Goal: Task Accomplishment & Management: Use online tool/utility

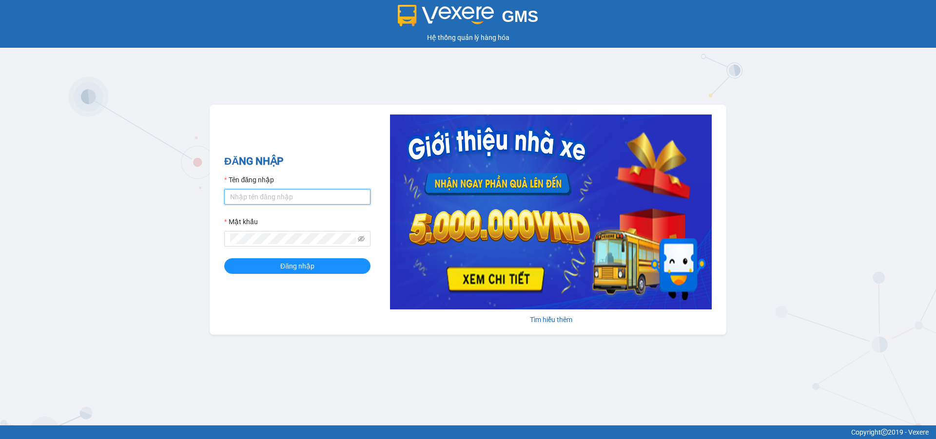
click at [330, 202] on input "Tên đăng nhập" at bounding box center [297, 197] width 146 height 16
type input "duongthuhuong.apq"
click at [224, 258] on button "Đăng nhập" at bounding box center [297, 266] width 146 height 16
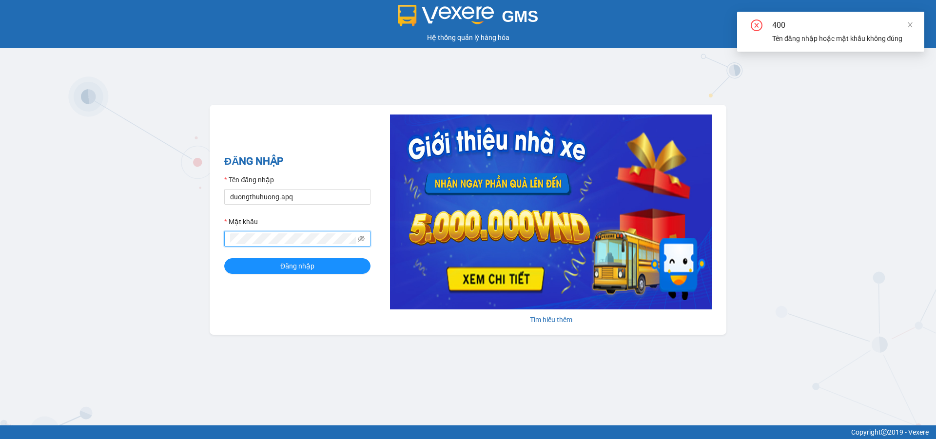
click at [224, 258] on button "Đăng nhập" at bounding box center [297, 266] width 146 height 16
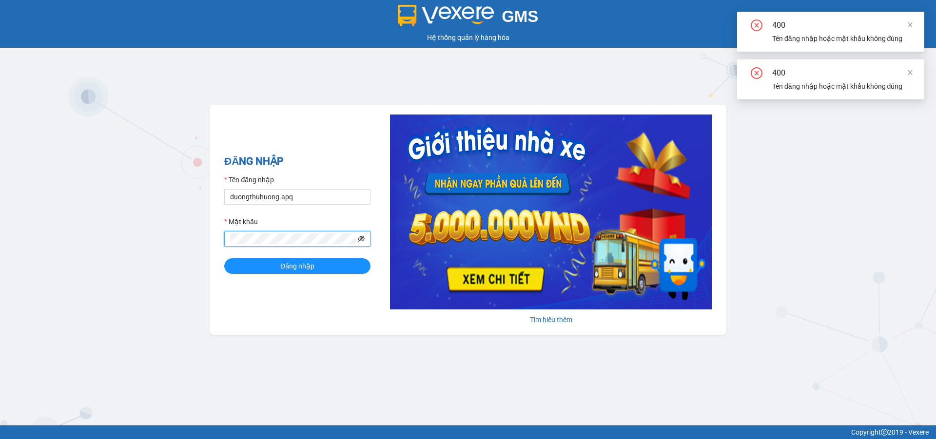
click at [361, 236] on icon "eye-invisible" at bounding box center [361, 239] width 7 height 7
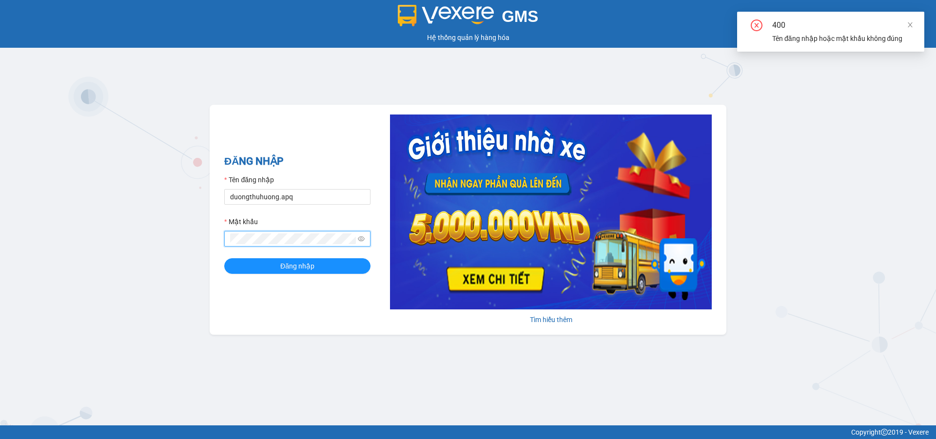
click at [224, 258] on button "Đăng nhập" at bounding box center [297, 266] width 146 height 16
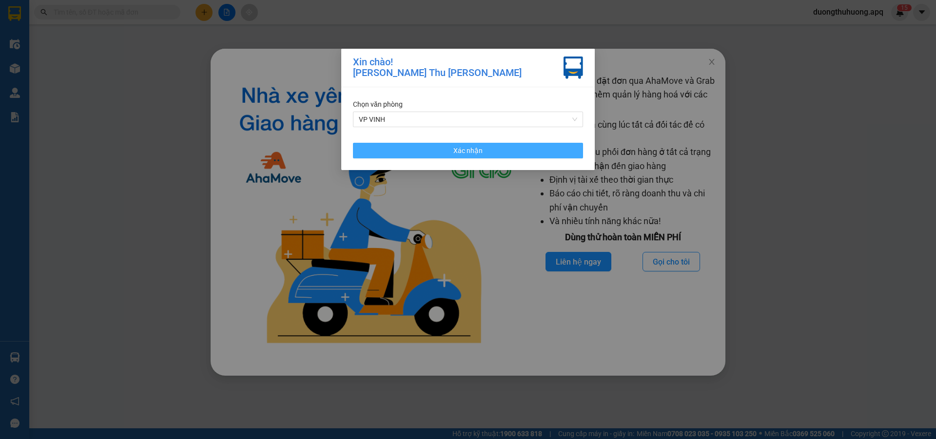
click at [395, 154] on button "Xác nhận" at bounding box center [468, 151] width 230 height 16
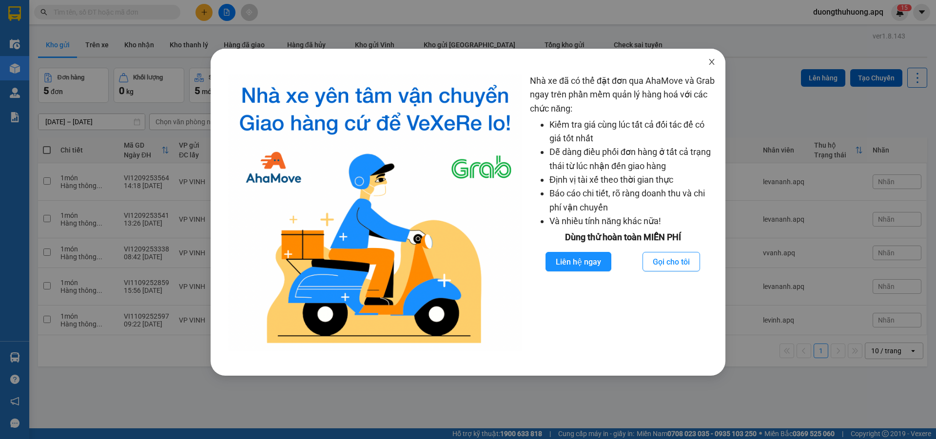
click at [708, 64] on icon "close" at bounding box center [712, 62] width 8 height 8
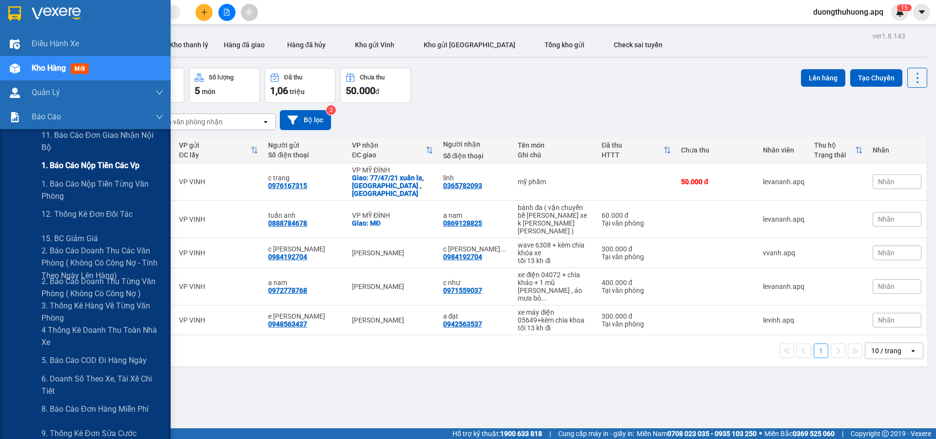
click at [74, 168] on span "1. Báo cáo nộp tiền các vp" at bounding box center [90, 165] width 98 height 12
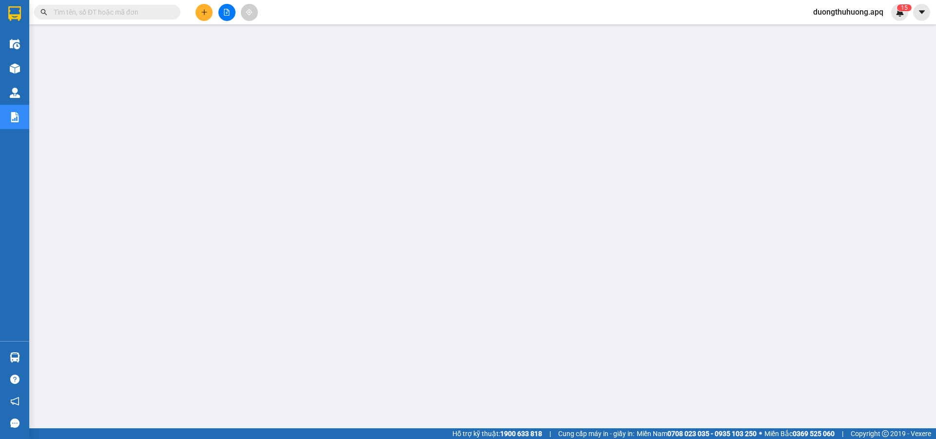
click at [124, 12] on input "text" at bounding box center [111, 12] width 115 height 11
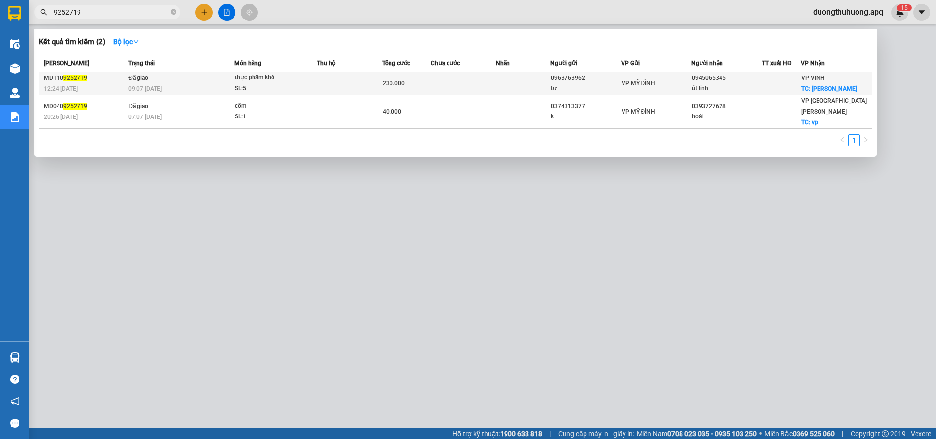
type input "9252719"
click at [259, 88] on div "SL: 5" at bounding box center [271, 88] width 73 height 11
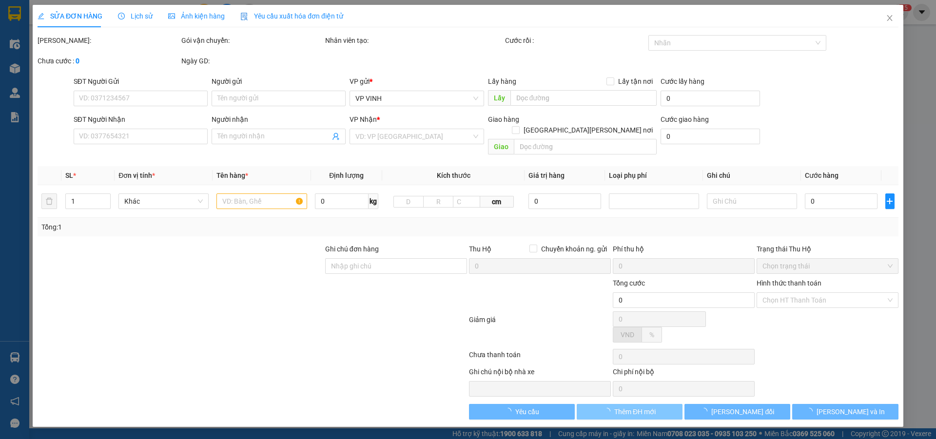
type input "0963763962"
type input "tư"
type input "0945065345"
type input "út linh"
checkbox input "true"
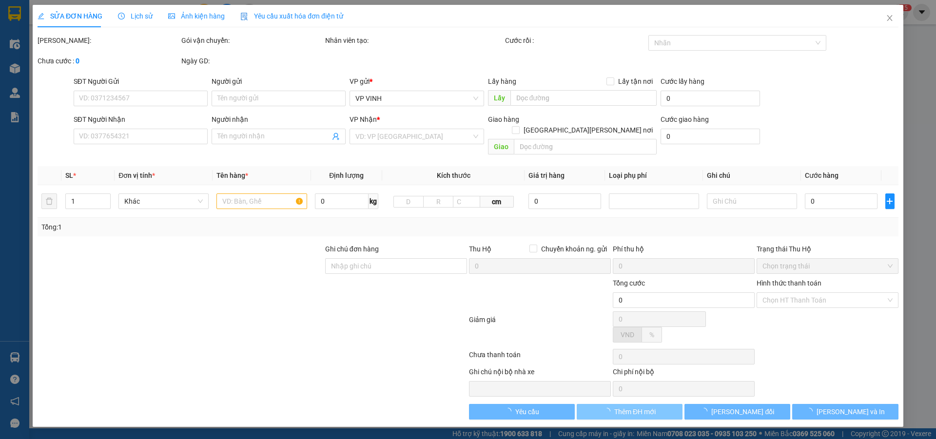
type input "phạm hồng thái"
type input "230.000"
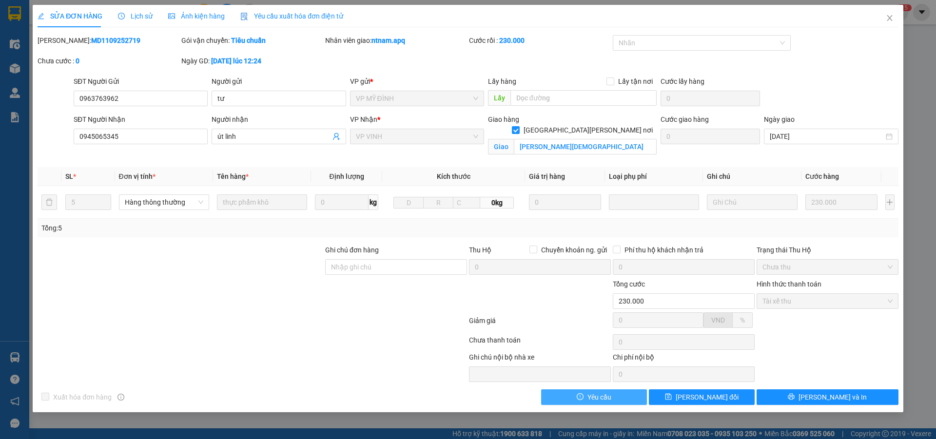
click at [613, 398] on button "Yêu cầu" at bounding box center [594, 398] width 106 height 16
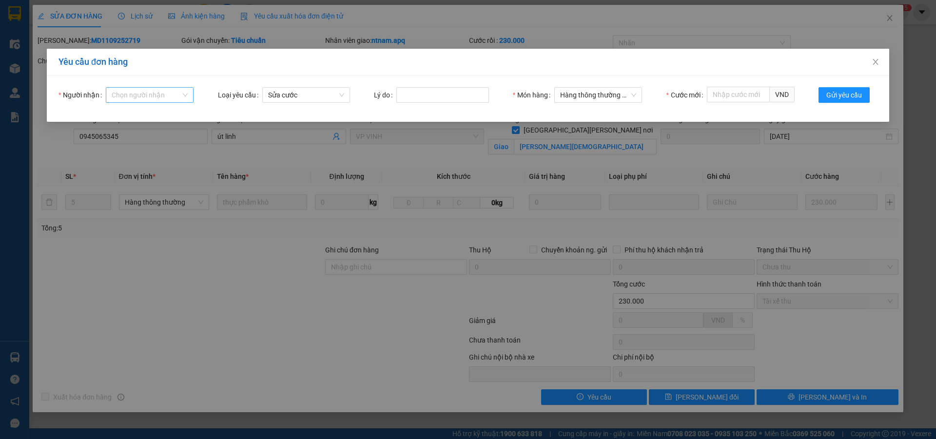
click at [136, 96] on input "Người nhận" at bounding box center [146, 95] width 69 height 15
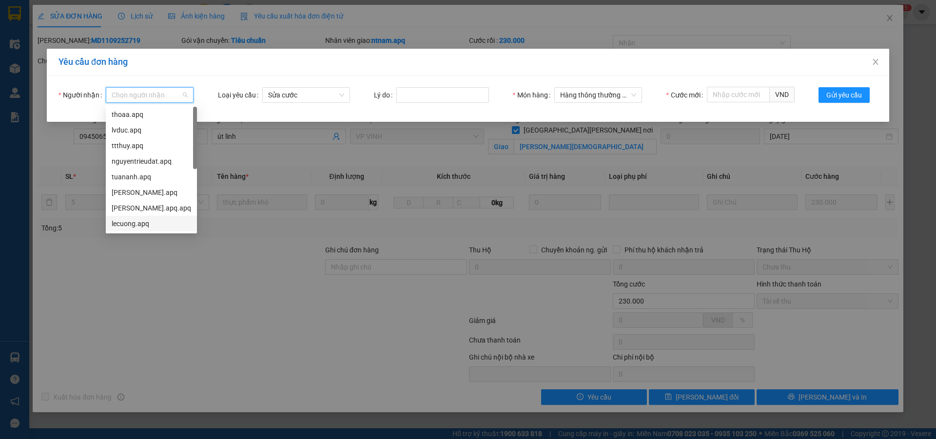
drag, startPoint x: 126, startPoint y: 224, endPoint x: 187, endPoint y: 180, distance: 75.2
click at [126, 223] on div "lecuong.apq" at bounding box center [151, 223] width 79 height 11
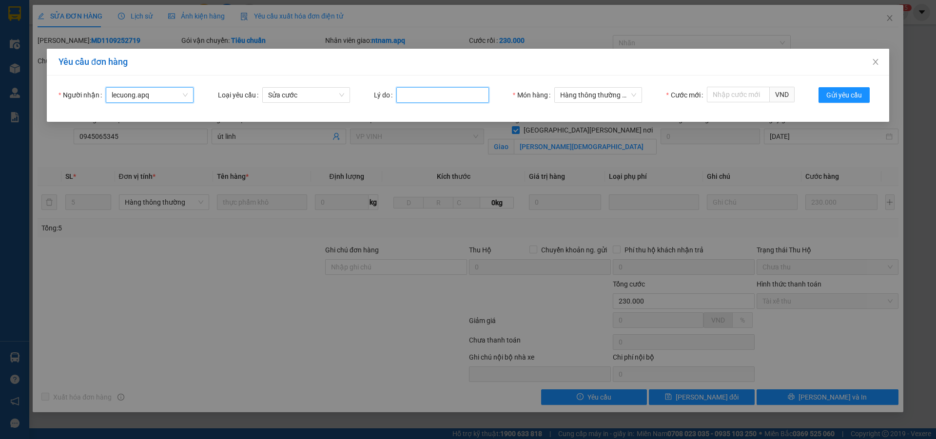
click at [440, 90] on input "Lý do" at bounding box center [442, 95] width 93 height 16
type input "khach hop dong"
click at [724, 93] on input "Cước mới" at bounding box center [738, 95] width 63 height 16
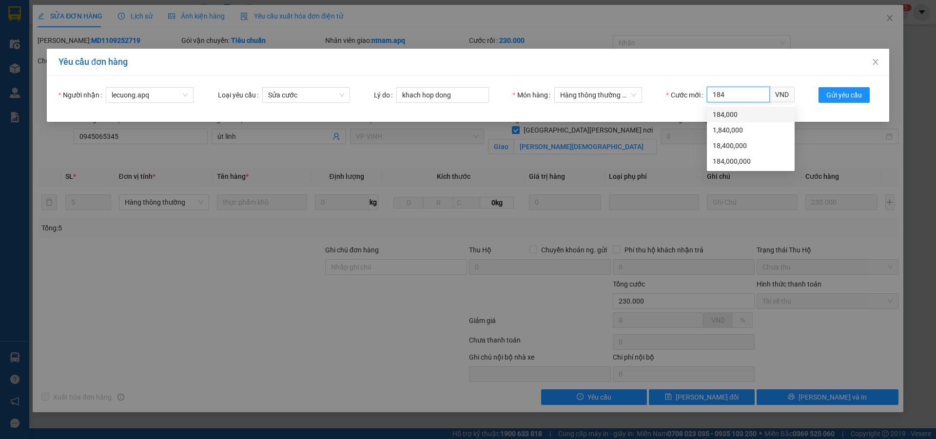
drag, startPoint x: 719, startPoint y: 118, endPoint x: 757, endPoint y: 114, distance: 38.2
click at [720, 118] on div "184,000" at bounding box center [751, 114] width 76 height 11
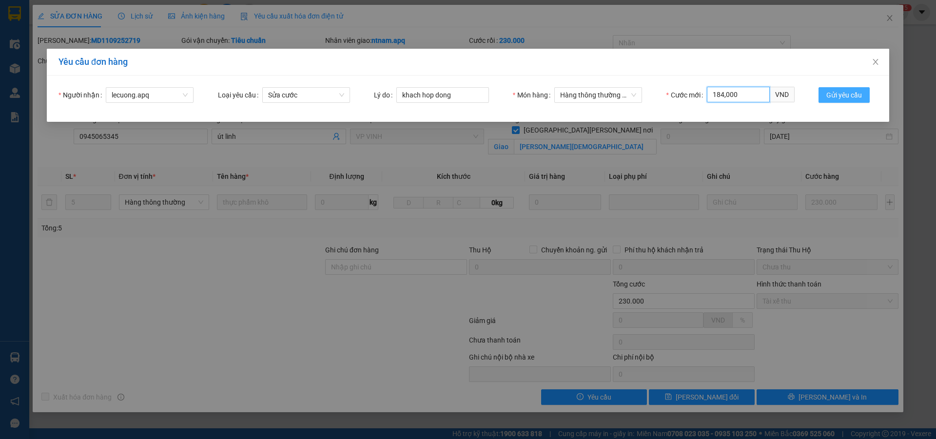
type input "184,000"
click at [845, 94] on span "Gửi yêu cầu" at bounding box center [845, 95] width 36 height 11
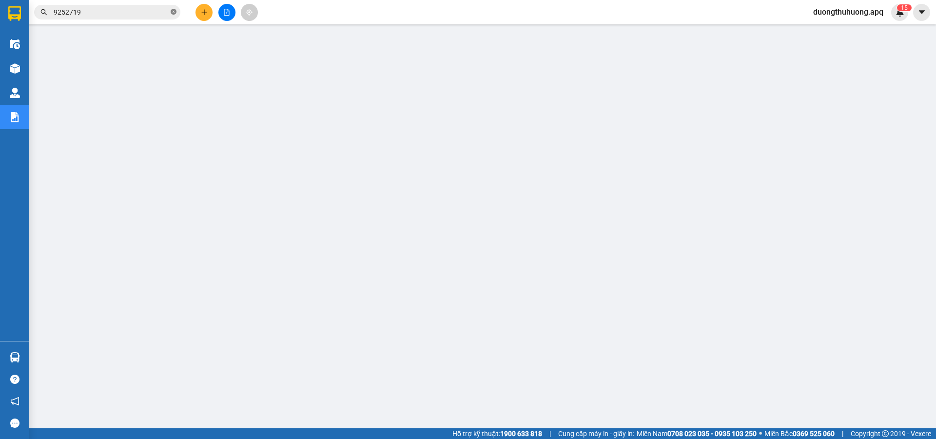
click at [174, 11] on icon "close-circle" at bounding box center [174, 12] width 6 height 6
paste input "NH1109253068"
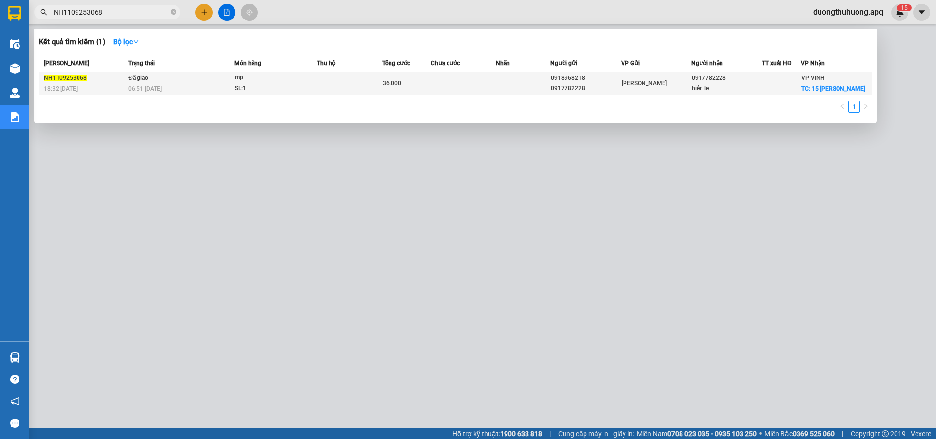
type input "NH1109253068"
click at [197, 81] on td "Đã giao 06:51 - 12/09" at bounding box center [180, 83] width 109 height 23
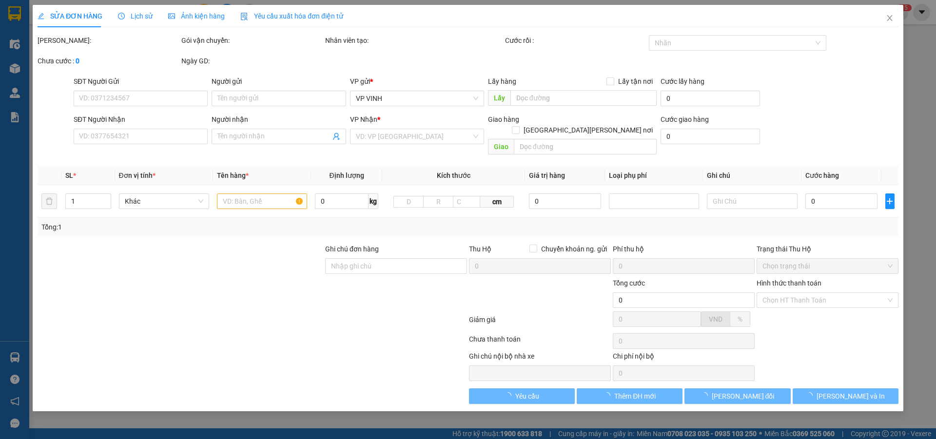
type input "0918968218"
type input "0917782228"
type input "hiền le"
checkbox input "true"
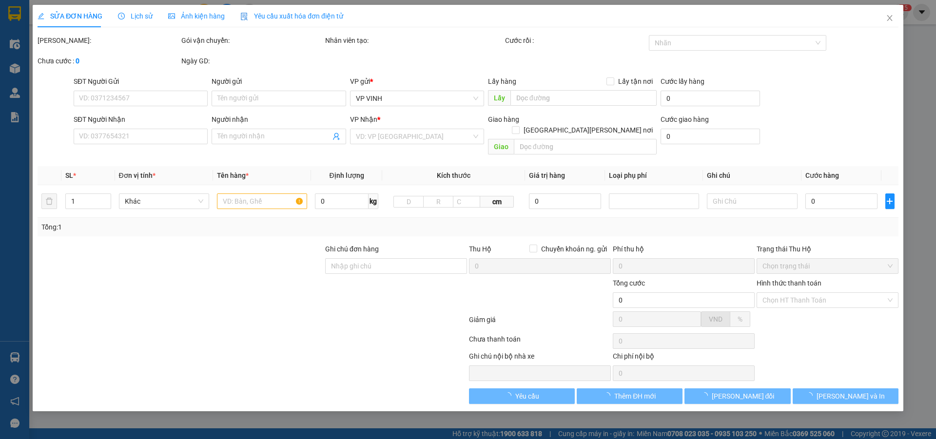
type input "15 tân phúc"
type input "36.000"
type input "10"
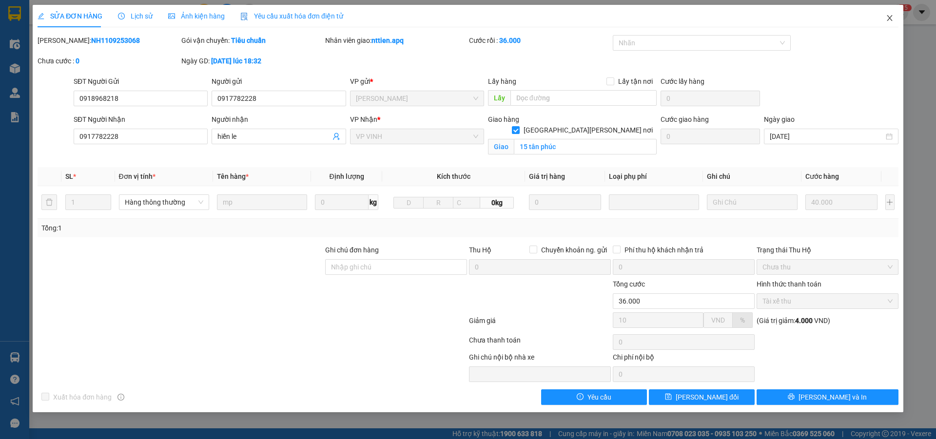
click at [890, 19] on icon "close" at bounding box center [889, 18] width 5 height 6
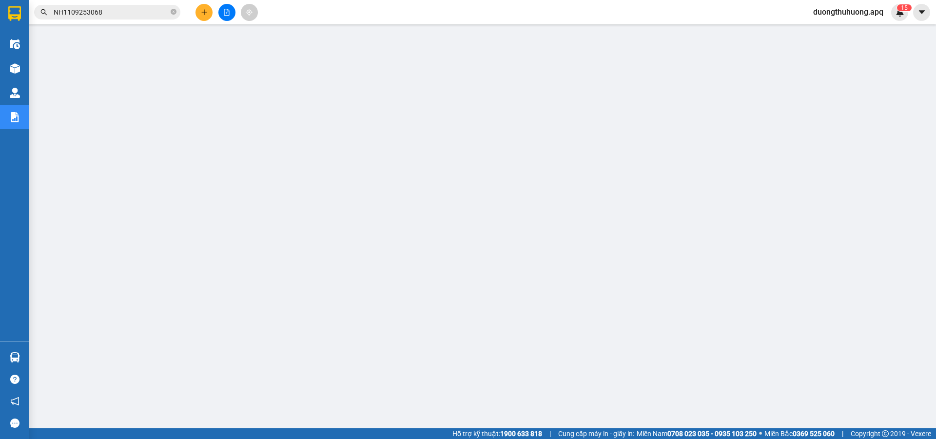
drag, startPoint x: 174, startPoint y: 10, endPoint x: 156, endPoint y: 13, distance: 18.3
click at [172, 11] on icon "close-circle" at bounding box center [174, 12] width 6 height 6
paste input "GL1109252587"
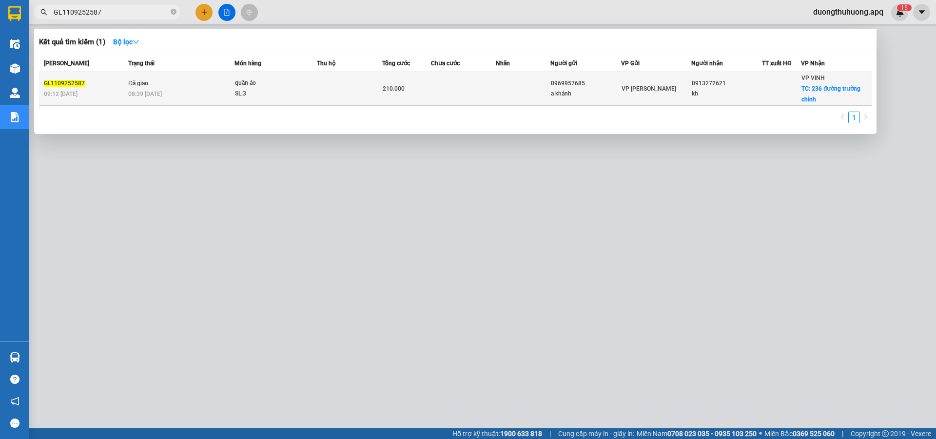
type input "GL1109252587"
click at [204, 85] on td "Đã giao 08:39 - 12/09" at bounding box center [180, 89] width 109 height 34
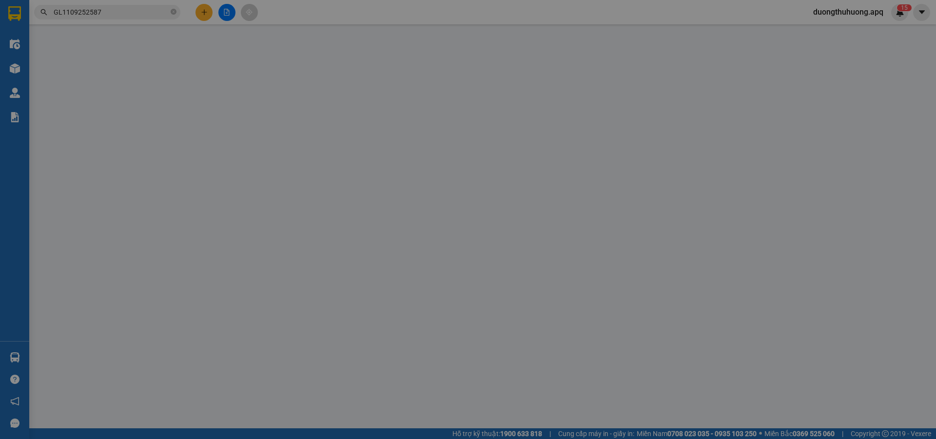
type input "0969957685"
type input "a khánh"
type input "0913272621"
type input "kh"
checkbox input "true"
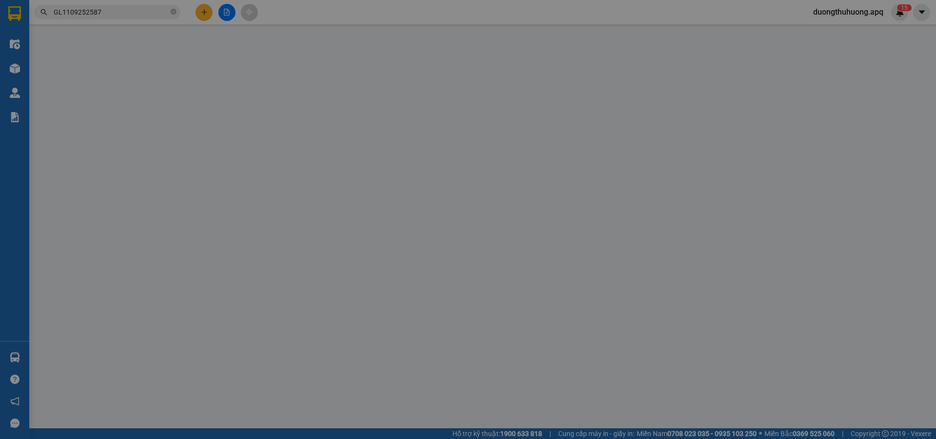
type input "236 đường trường chinh"
type input "210.000"
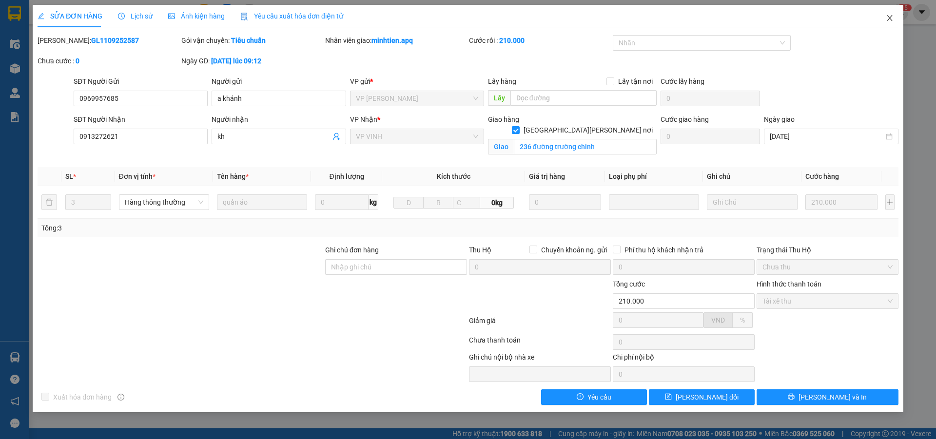
click at [892, 16] on icon "close" at bounding box center [890, 18] width 8 height 8
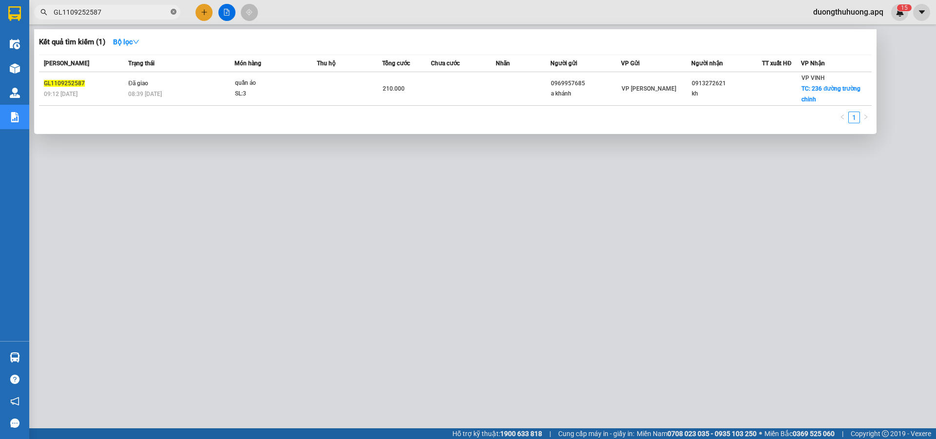
click at [173, 13] on icon "close-circle" at bounding box center [174, 12] width 6 height 6
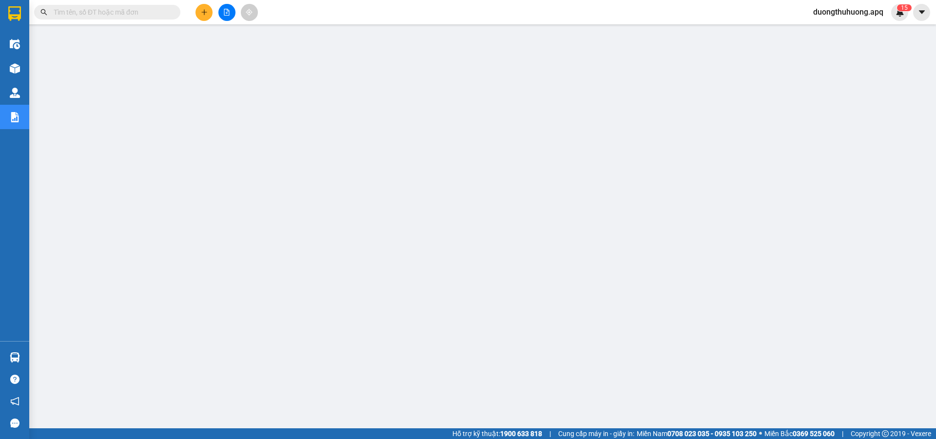
paste input "NN1109252665"
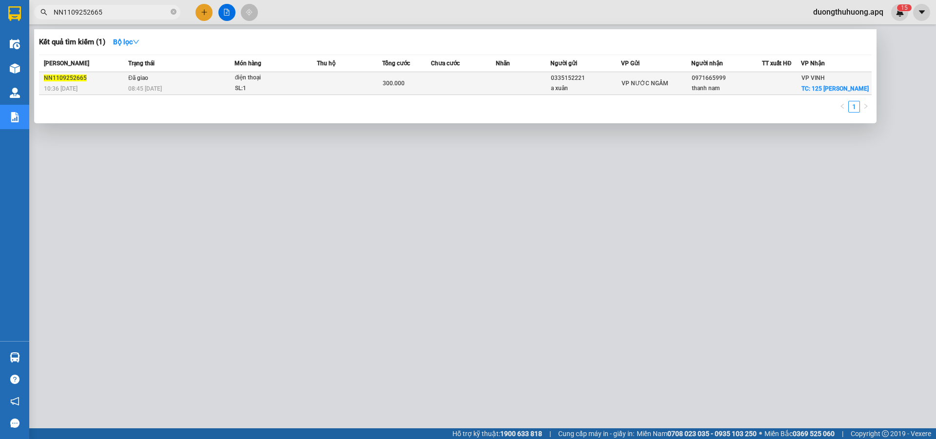
type input "NN1109252665"
click at [201, 87] on div "08:45 - 12/09" at bounding box center [181, 88] width 106 height 11
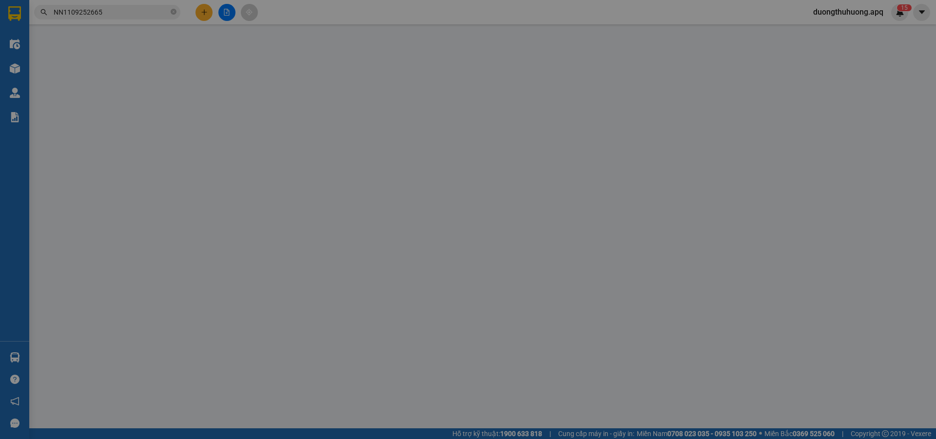
type input "0335152221"
type input "a xuân"
type input "0971665999"
type input "thanh nam"
checkbox input "true"
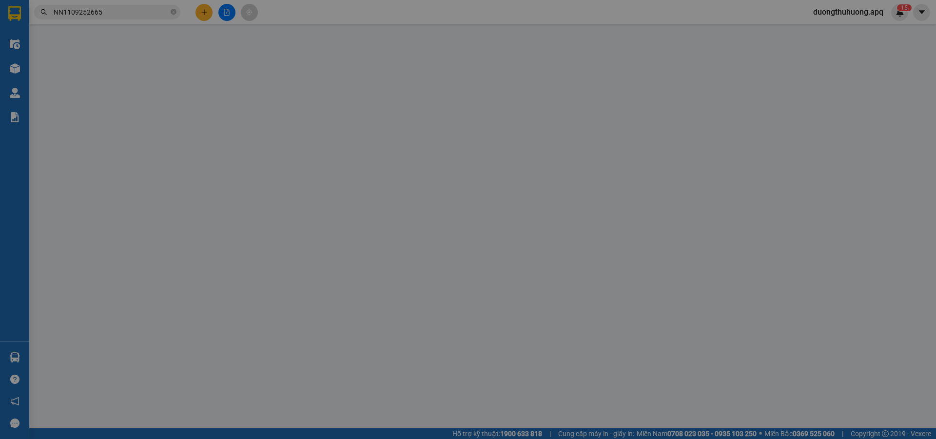
type input "125 nguyễn du"
type input "300.000"
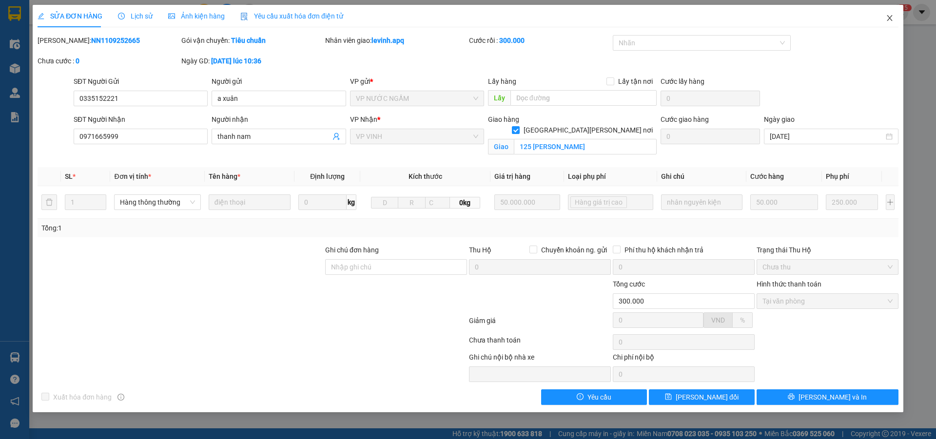
click at [890, 15] on icon "close" at bounding box center [890, 18] width 8 height 8
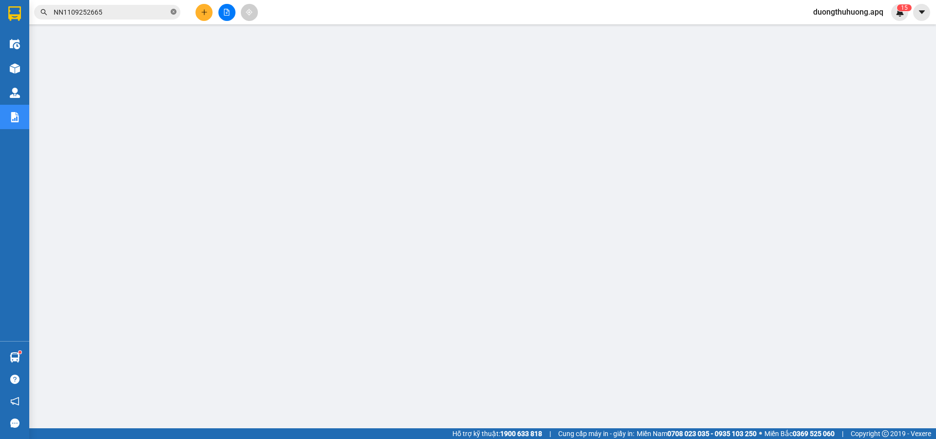
click at [173, 13] on icon "close-circle" at bounding box center [174, 12] width 6 height 6
click at [162, 10] on input "text" at bounding box center [111, 12] width 115 height 11
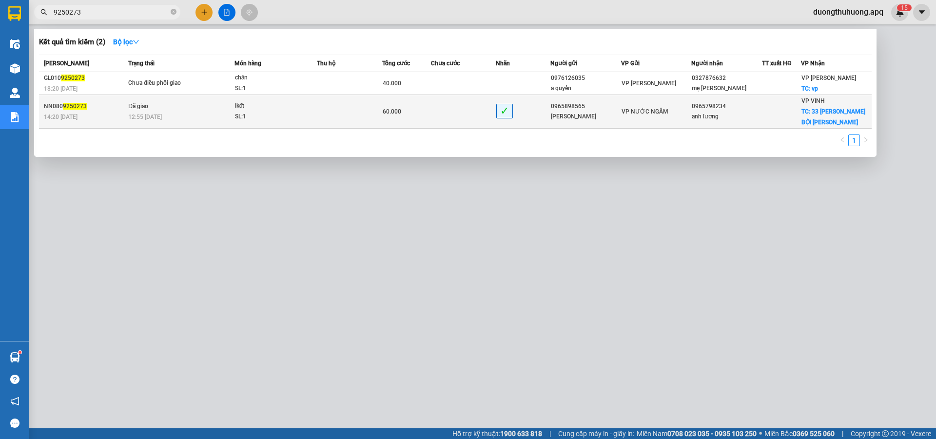
type input "9250273"
click at [184, 112] on div "12:55 - 12/09" at bounding box center [181, 117] width 106 height 11
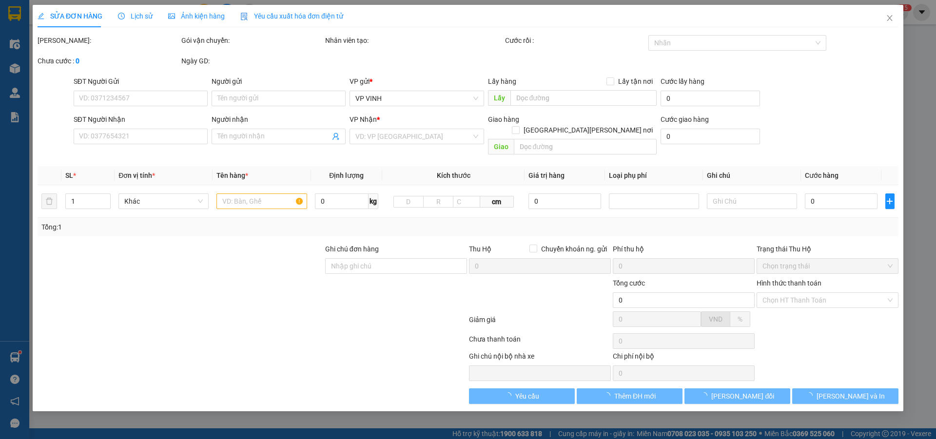
type input "0965898565"
type input "đức lương"
type input "0965798234"
type input "anh lương"
checkbox input "true"
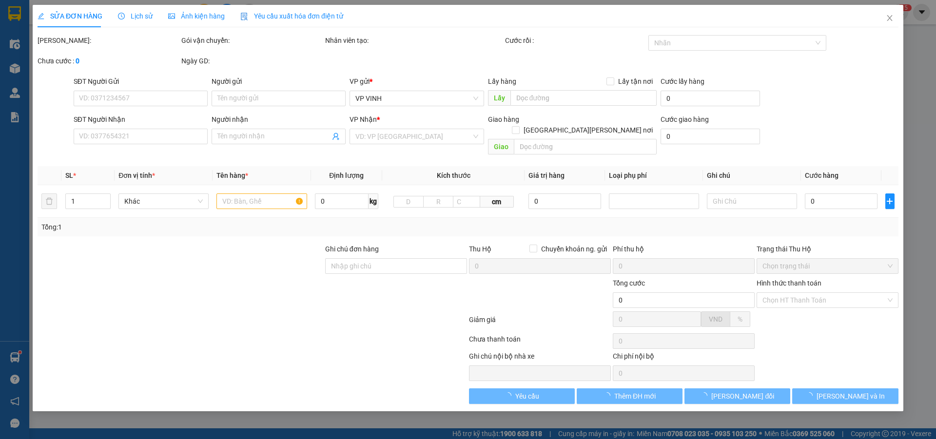
type input "33 PHAN BỘI CHÂU"
type input "60.000"
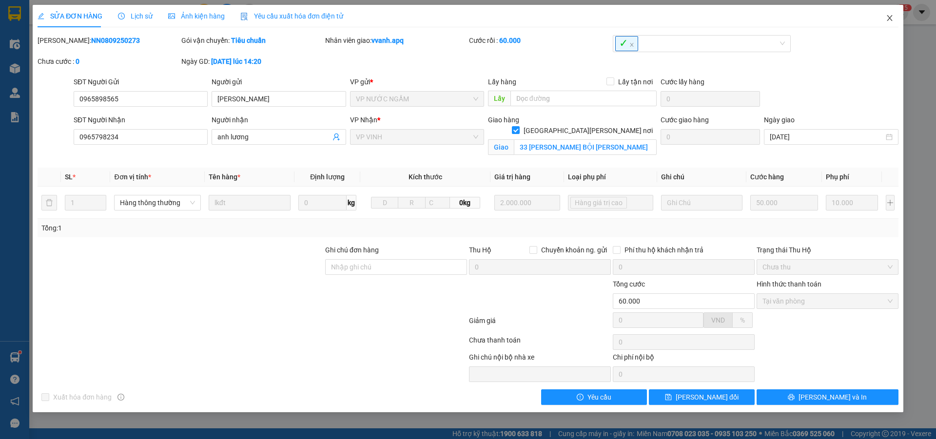
click at [891, 19] on icon "close" at bounding box center [890, 18] width 8 height 8
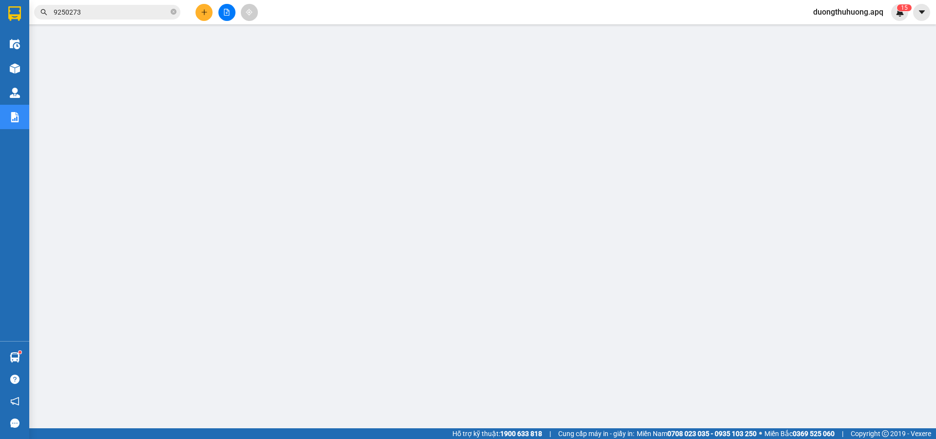
click at [148, 13] on input "9250273" at bounding box center [111, 12] width 115 height 11
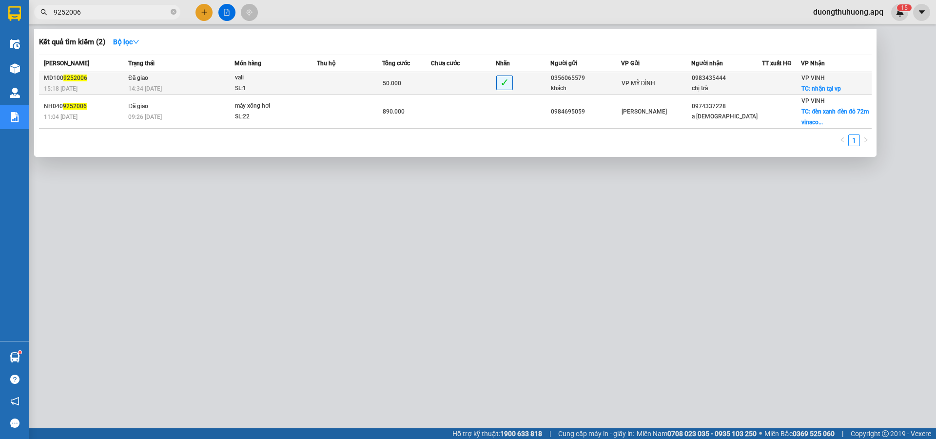
type input "9252006"
click at [339, 84] on td at bounding box center [349, 83] width 65 height 23
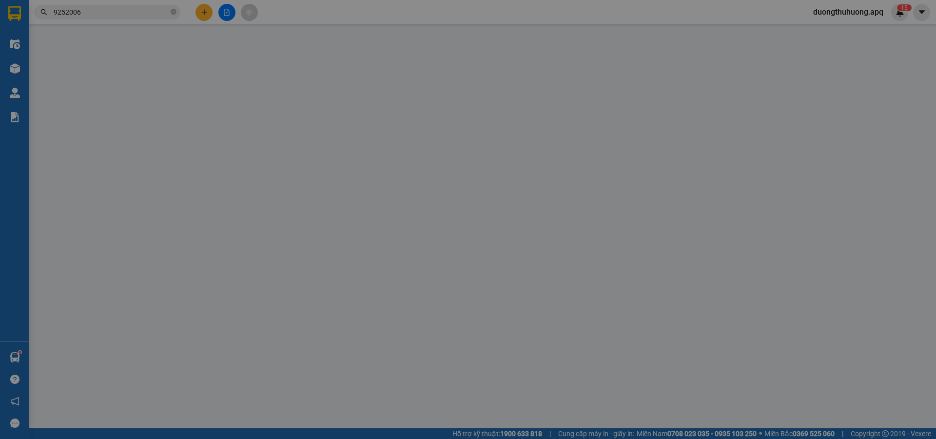
type input "0356065579"
type input "khách"
type input "0983435444"
type input "chị trà"
checkbox input "true"
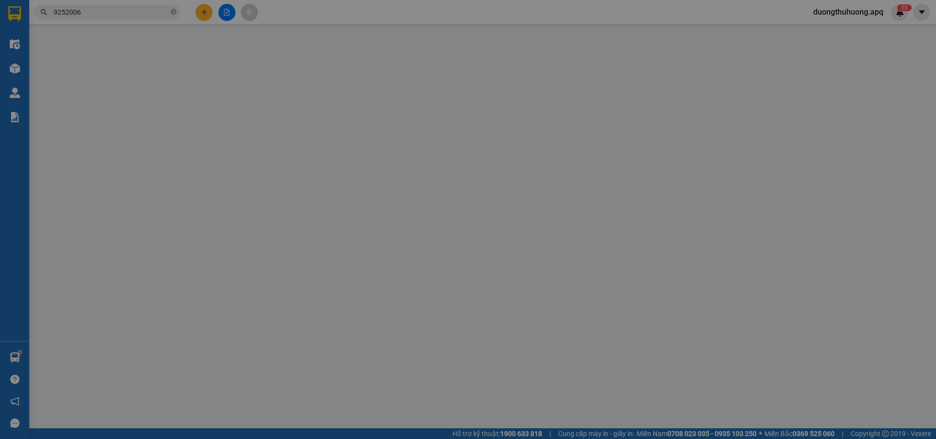
type input "nhận tại vp"
type input "50.000"
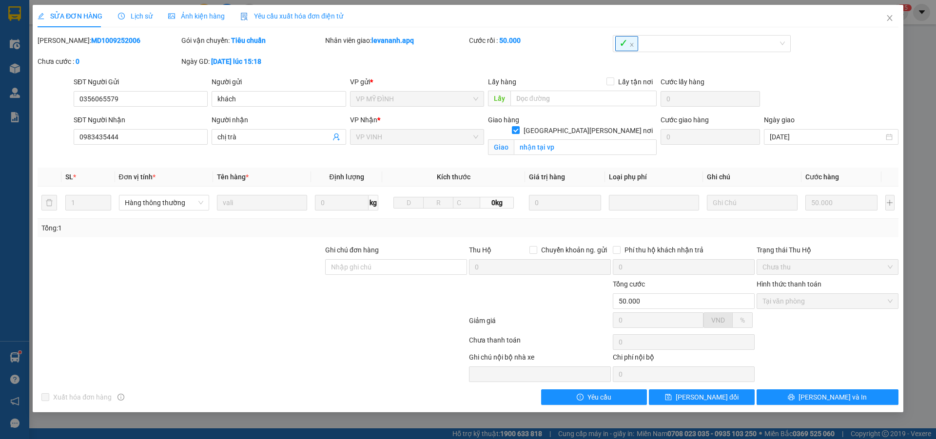
click at [140, 15] on span "Lịch sử" at bounding box center [135, 16] width 35 height 8
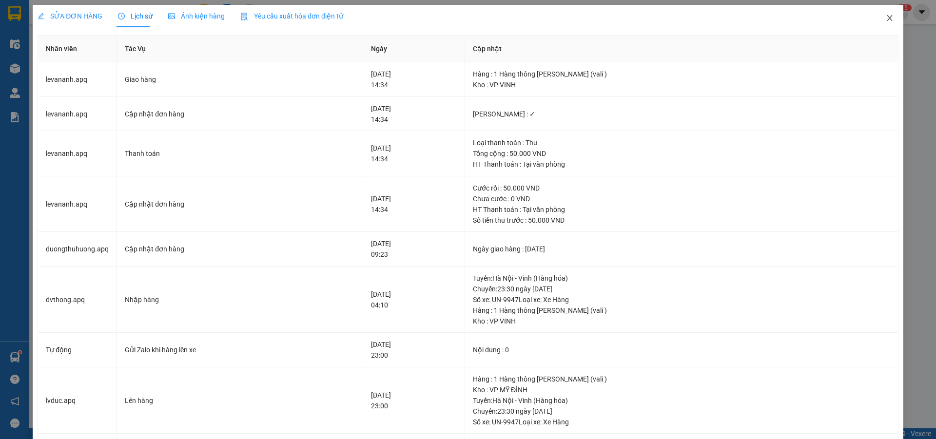
click at [886, 17] on icon "close" at bounding box center [890, 18] width 8 height 8
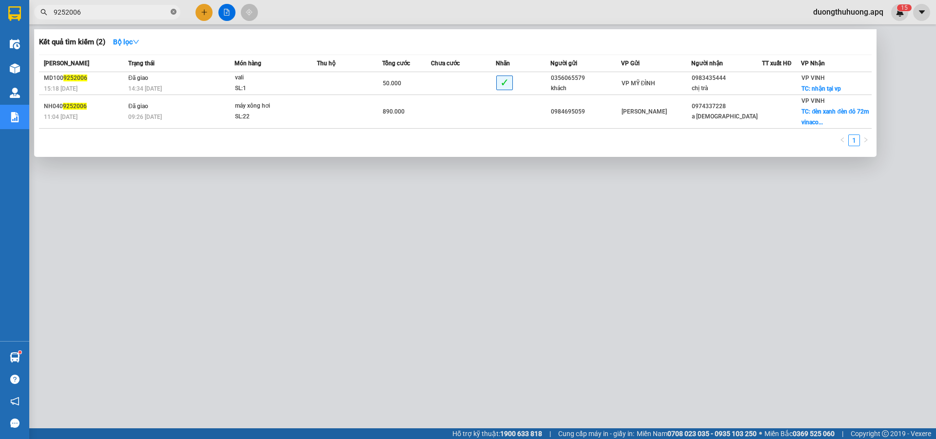
click at [173, 11] on icon "close-circle" at bounding box center [174, 12] width 6 height 6
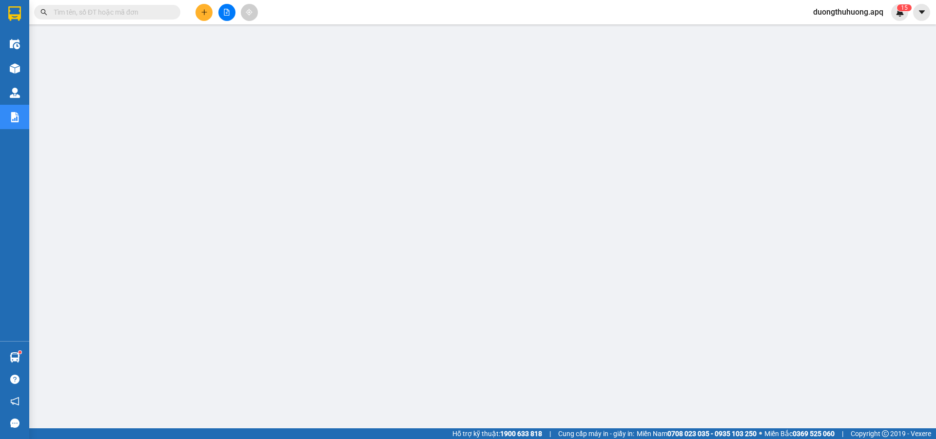
click at [166, 11] on input "text" at bounding box center [111, 12] width 115 height 11
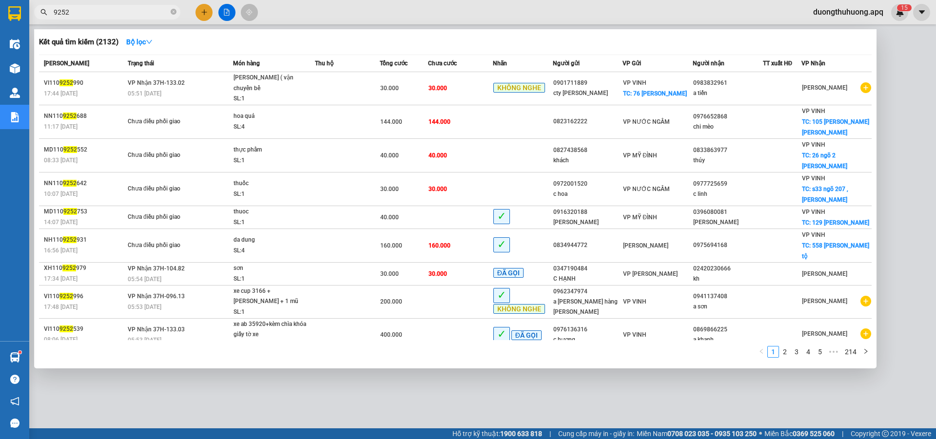
type input "9252"
click at [175, 13] on icon "close-circle" at bounding box center [174, 12] width 6 height 6
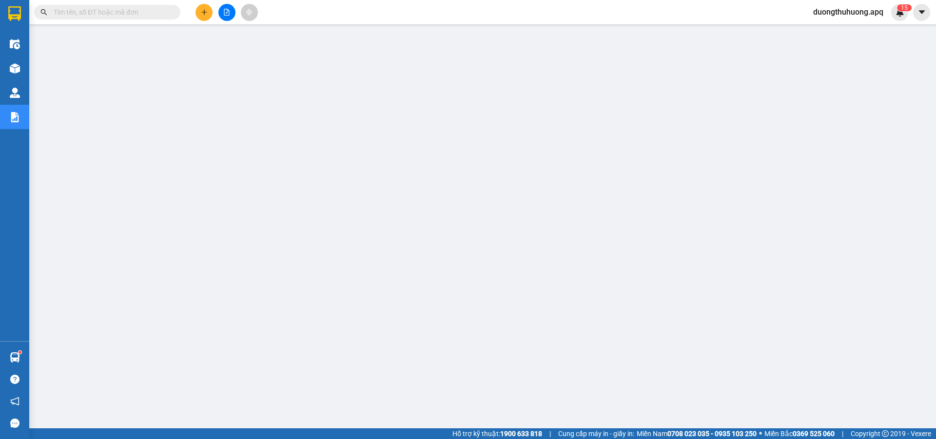
click at [160, 10] on input "text" at bounding box center [111, 12] width 115 height 11
click at [121, 10] on input "text" at bounding box center [111, 12] width 115 height 11
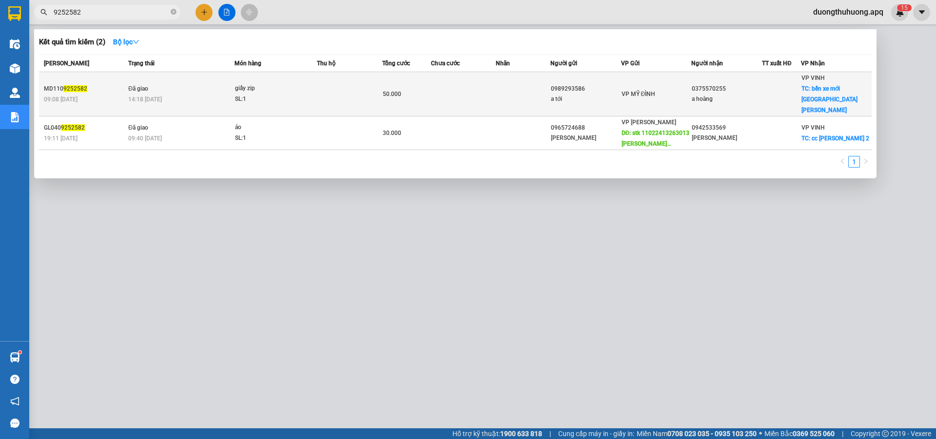
type input "9252582"
click at [264, 94] on div "SL: 1" at bounding box center [271, 99] width 73 height 11
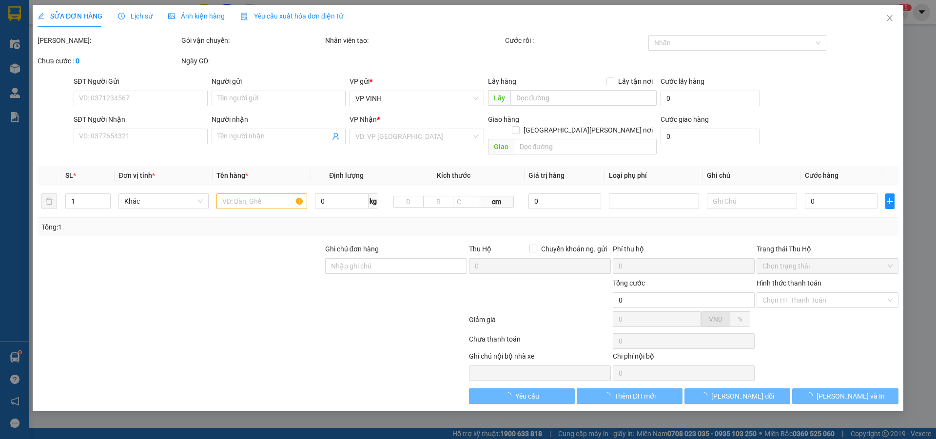
type input "0989293586"
type input "a tới"
type input "0375570255"
type input "a hoàng"
checkbox input "true"
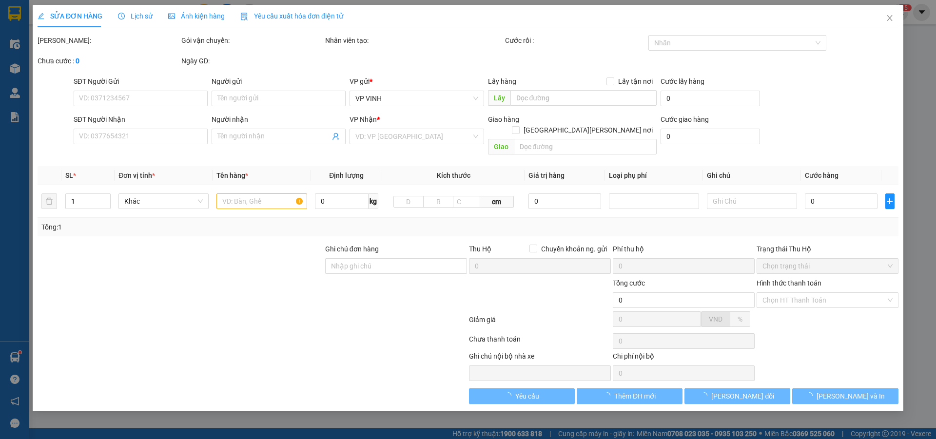
type input "bến xe mới bắc vinh"
type input "50.000"
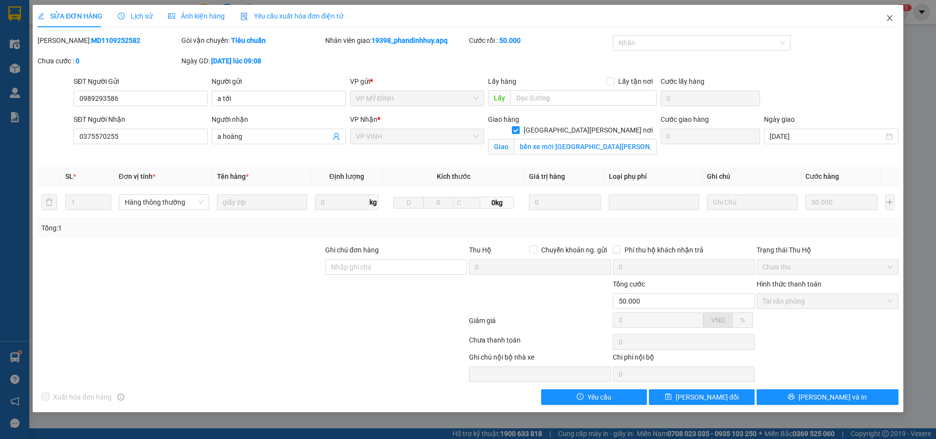
click at [890, 19] on icon "close" at bounding box center [889, 18] width 5 height 6
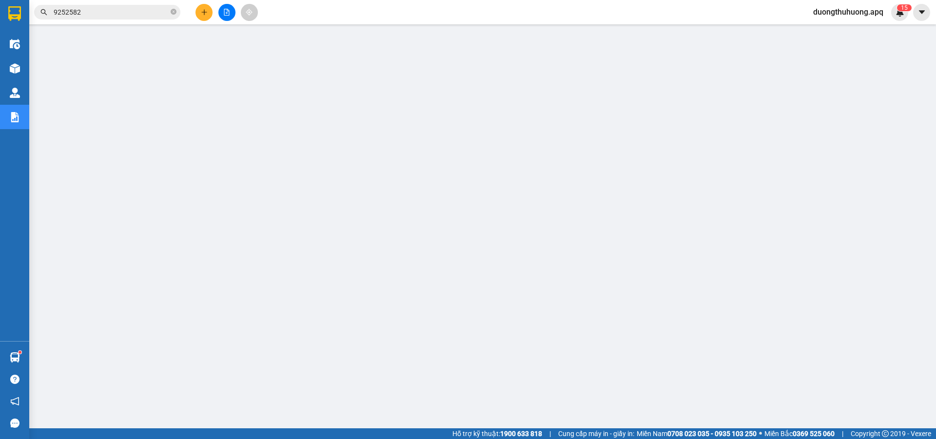
click at [138, 15] on input "9252582" at bounding box center [111, 12] width 115 height 11
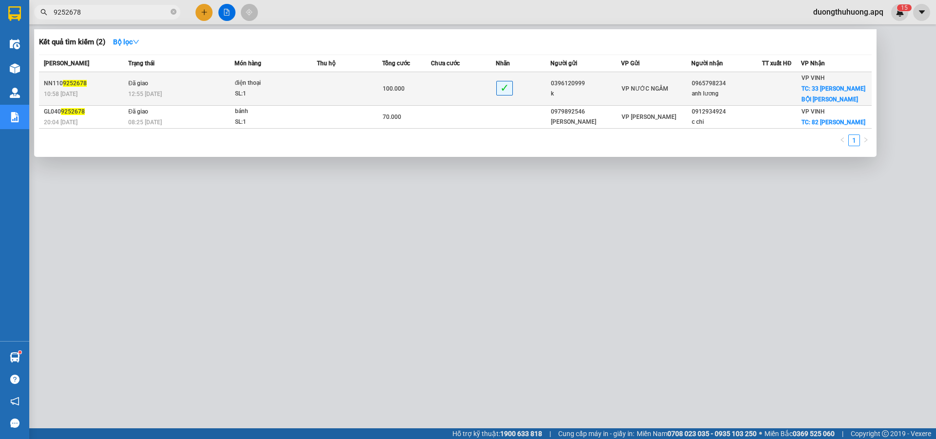
type input "9252678"
click at [169, 89] on div "12:55 - 12/09" at bounding box center [181, 94] width 106 height 11
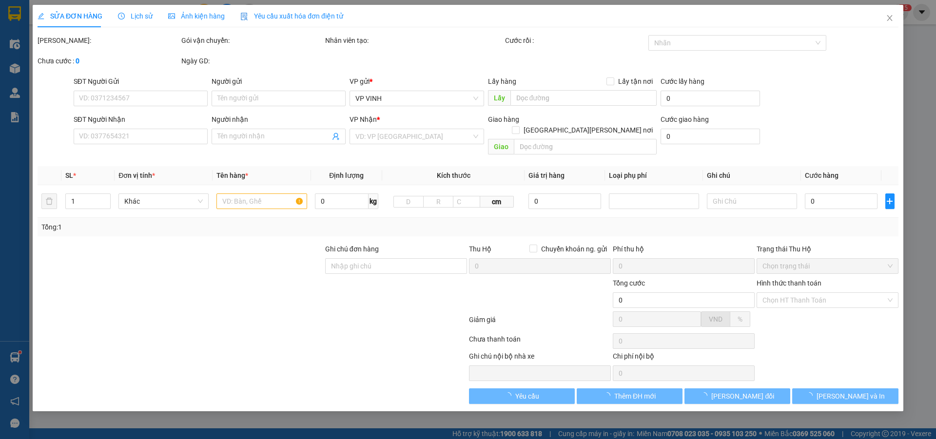
type input "0396120999"
type input "k"
type input "0965798234"
type input "anh lương"
checkbox input "true"
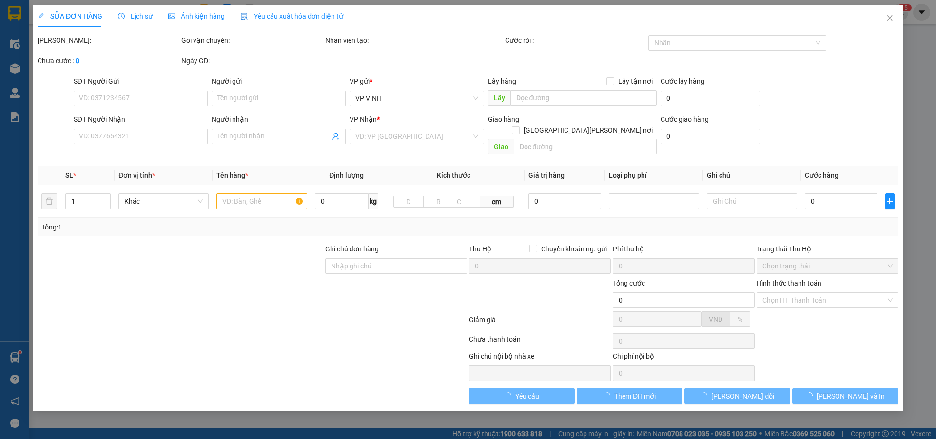
type input "33 PHAN BỘI CHÂU"
type input "100.000"
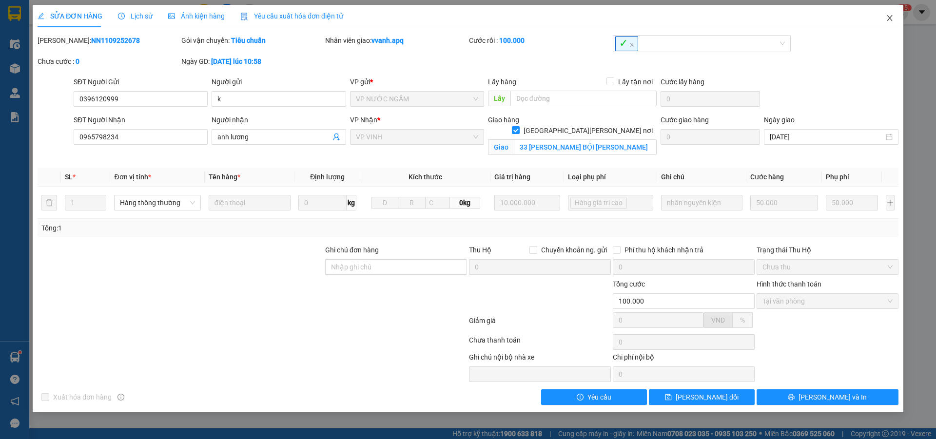
drag, startPoint x: 890, startPoint y: 18, endPoint x: 886, endPoint y: 20, distance: 5.1
click at [890, 19] on icon "close" at bounding box center [889, 18] width 5 height 6
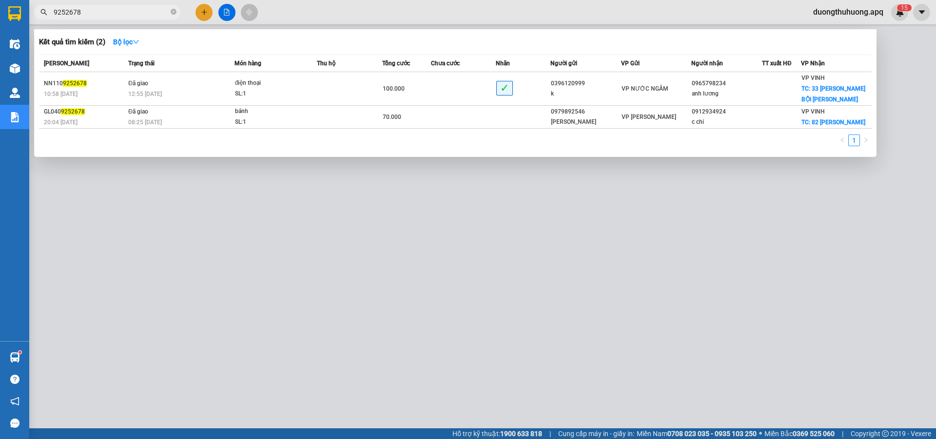
click at [128, 13] on input "9252678" at bounding box center [111, 12] width 115 height 11
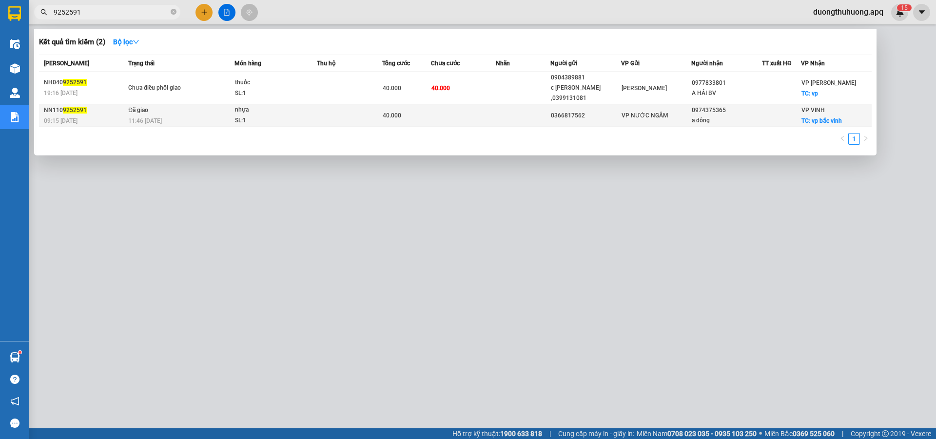
type input "9252591"
click at [158, 105] on td "Đã giao 11:46 - 12/09" at bounding box center [180, 115] width 109 height 23
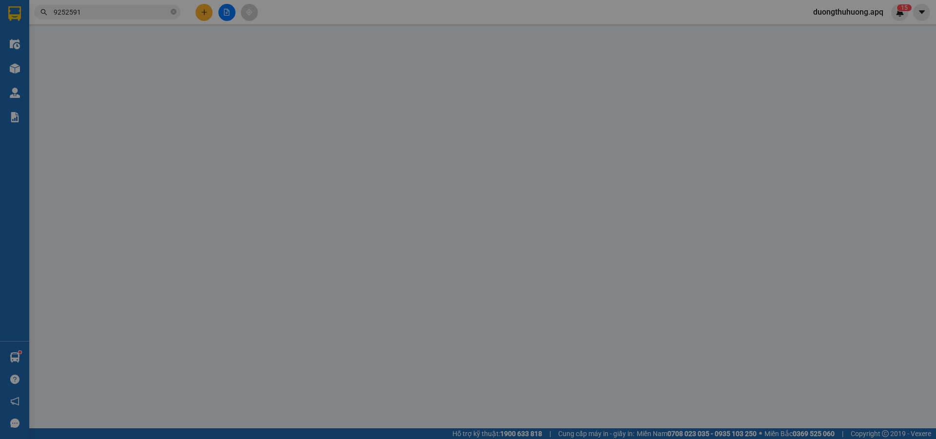
type input "0366817562"
type input "0974375365"
type input "a dông"
checkbox input "true"
type input "vp bắc vinh"
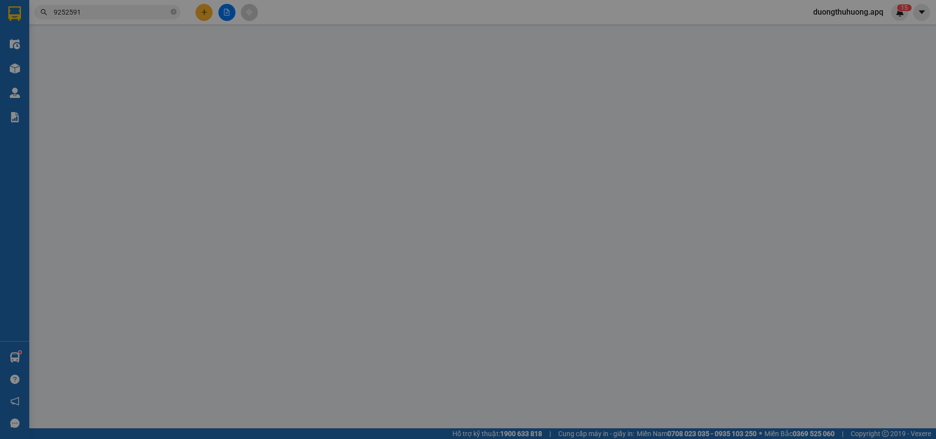
type input "40.000"
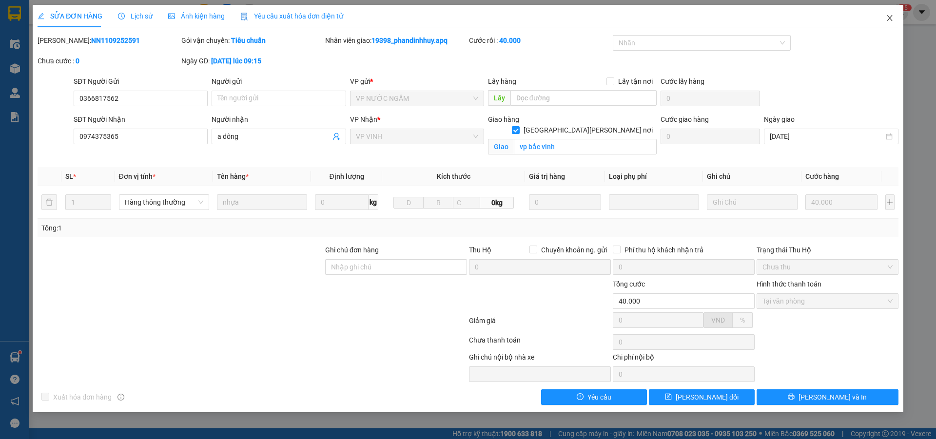
click at [892, 18] on icon "close" at bounding box center [890, 18] width 8 height 8
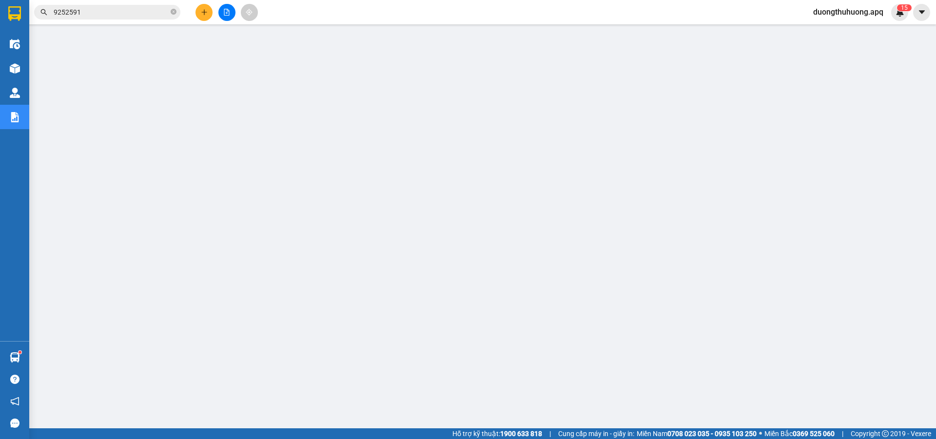
click at [137, 7] on input "9252591" at bounding box center [111, 12] width 115 height 11
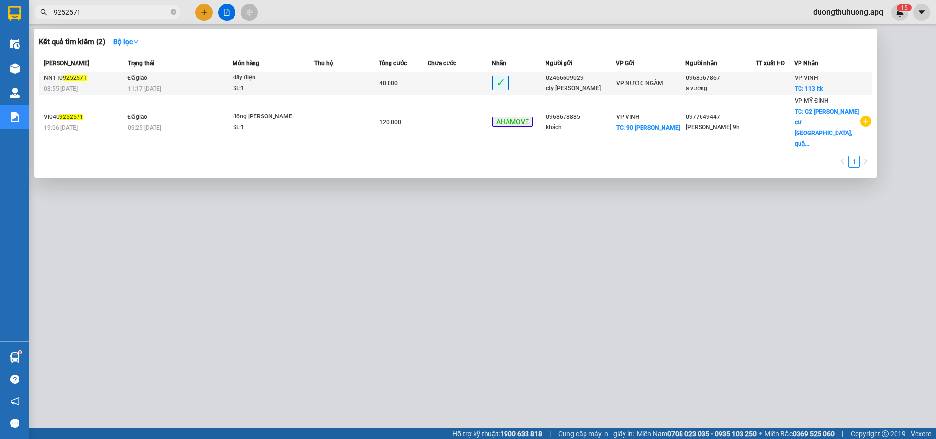
type input "9252571"
click at [201, 86] on div "11:17 - 12/09" at bounding box center [180, 88] width 105 height 11
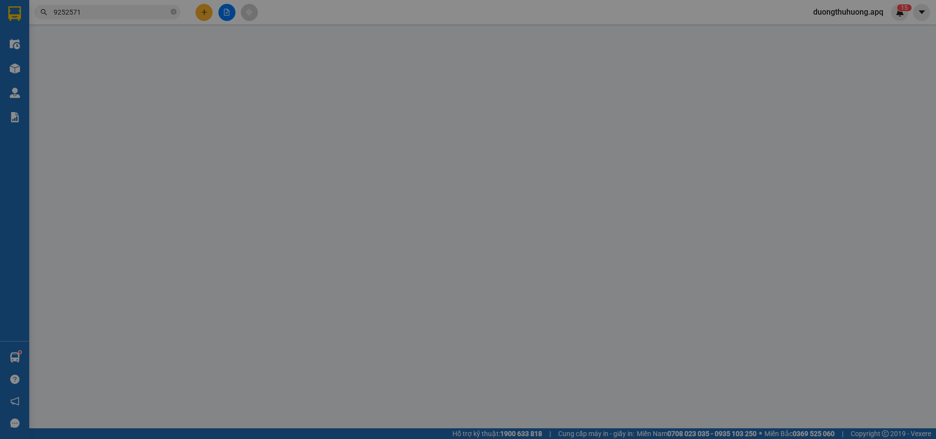
type input "02466609029"
type input "cty nhật hoàng"
type input "0968367867"
type input "a vương"
checkbox input "true"
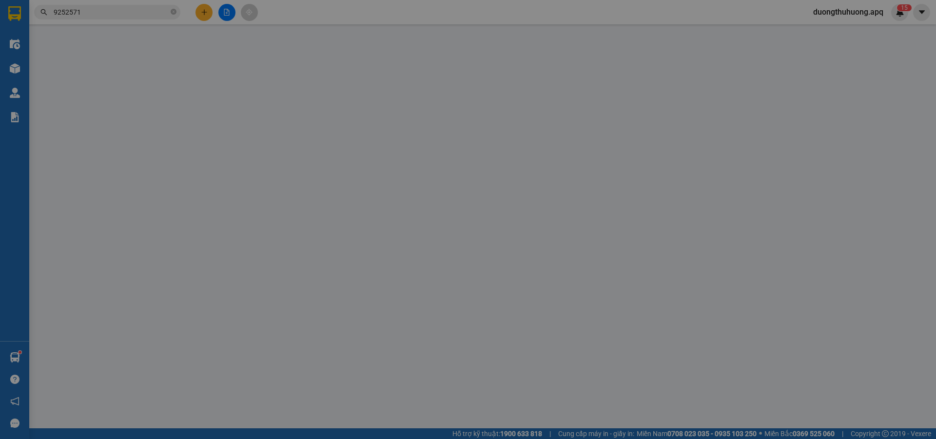
type input "113 ltk"
type input "40.000"
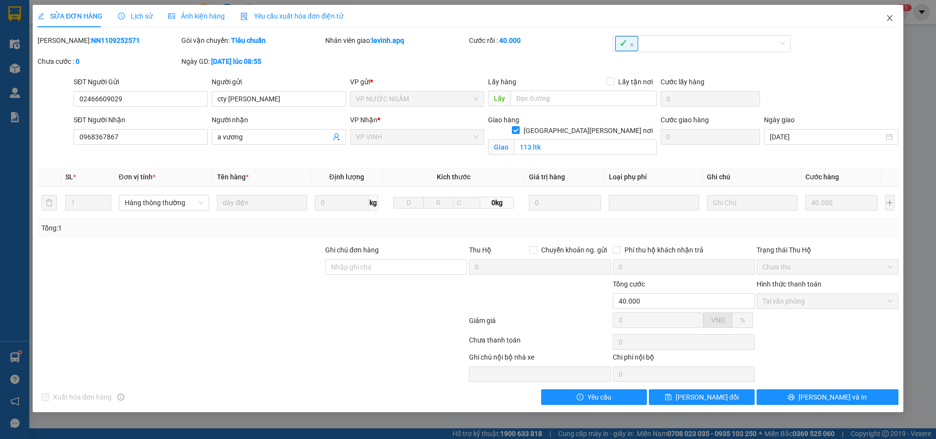
click at [890, 18] on icon "close" at bounding box center [889, 18] width 5 height 6
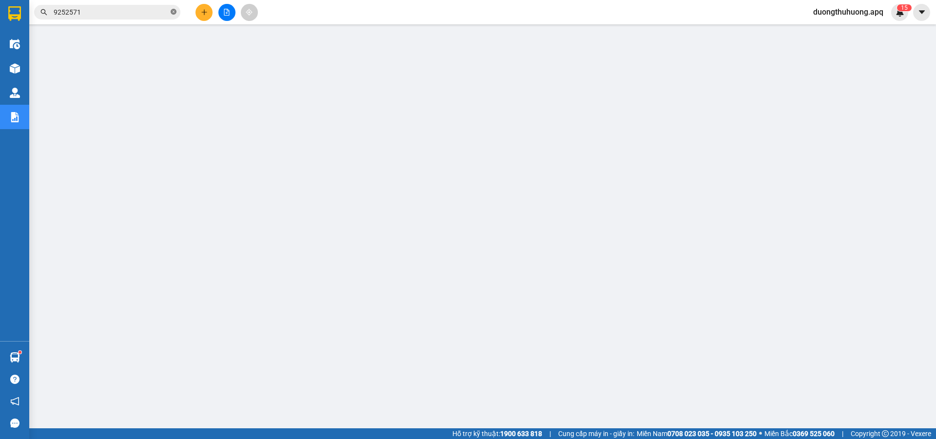
click at [174, 12] on icon "close-circle" at bounding box center [174, 12] width 6 height 6
click at [159, 12] on input "text" at bounding box center [111, 12] width 115 height 11
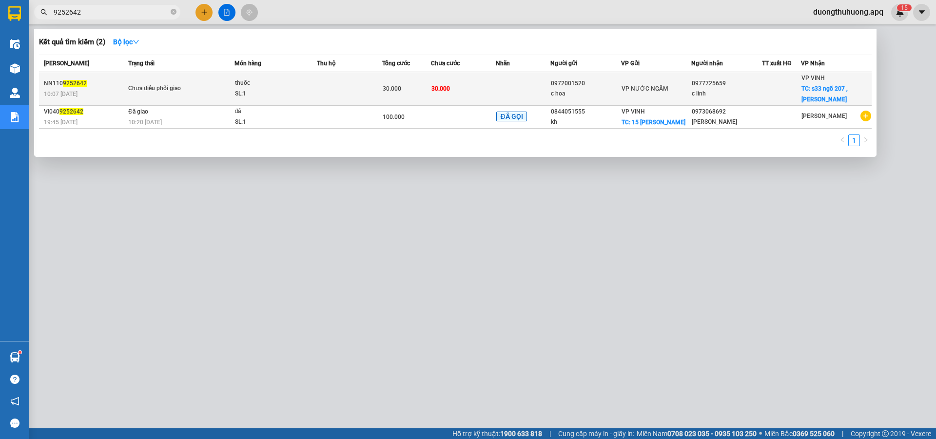
type input "9252642"
click at [294, 81] on div "thuốc" at bounding box center [271, 83] width 73 height 11
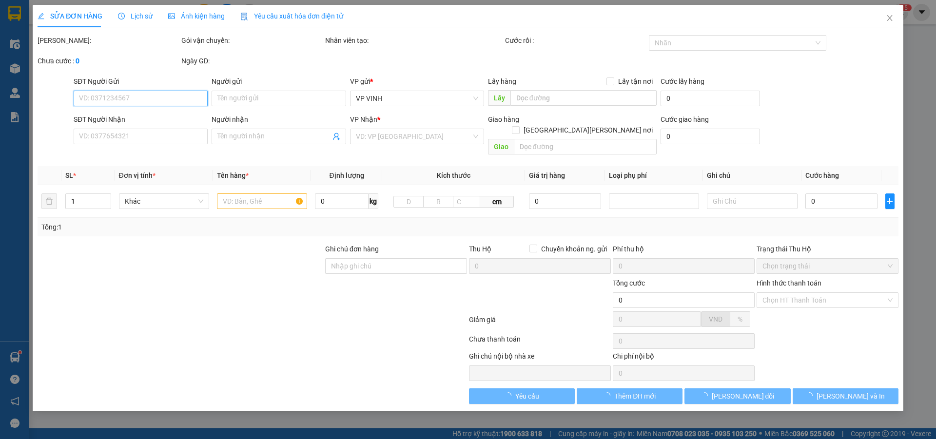
type input "0972001520"
type input "c hoa"
type input "0977725659"
type input "c linh"
checkbox input "true"
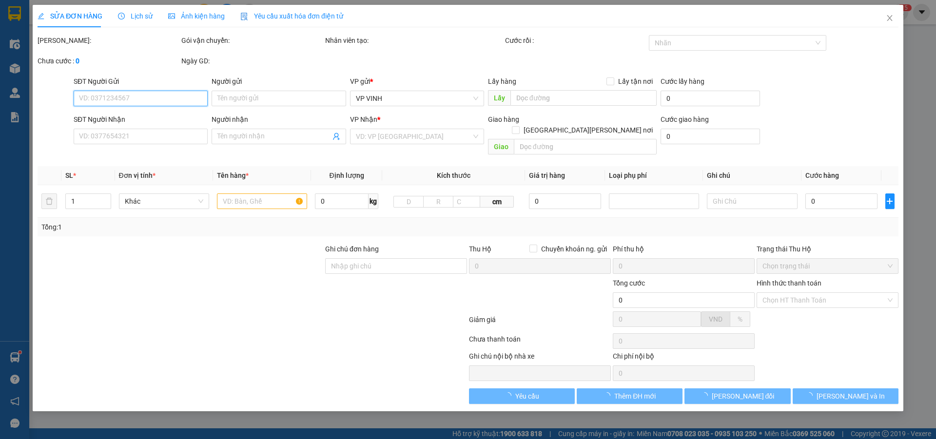
type input "s33 ngõ 207 , lê lợi"
type input "30.000"
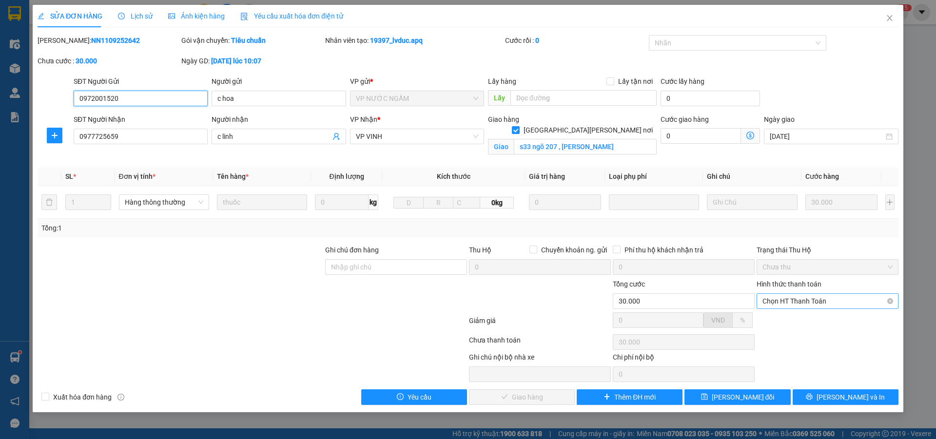
click at [840, 300] on span "Chọn HT Thanh Toán" at bounding box center [828, 301] width 130 height 15
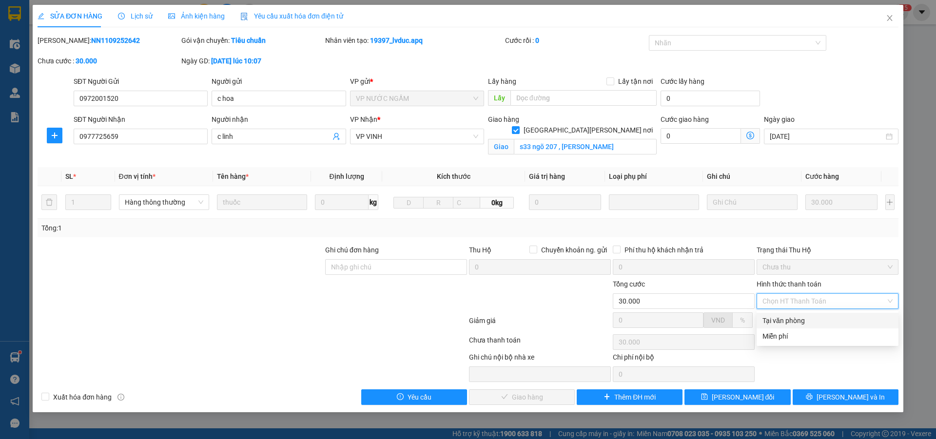
drag, startPoint x: 783, startPoint y: 321, endPoint x: 760, endPoint y: 325, distance: 23.8
click at [778, 321] on div "Tại văn phòng" at bounding box center [828, 321] width 130 height 11
type input "0"
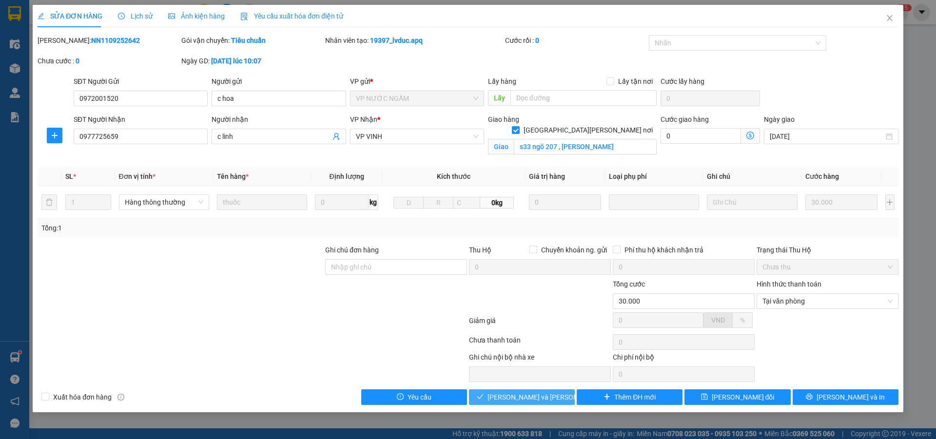
drag, startPoint x: 545, startPoint y: 399, endPoint x: 810, endPoint y: 55, distance: 434.7
click at [544, 399] on span "Lưu và Giao hàng" at bounding box center [554, 397] width 132 height 11
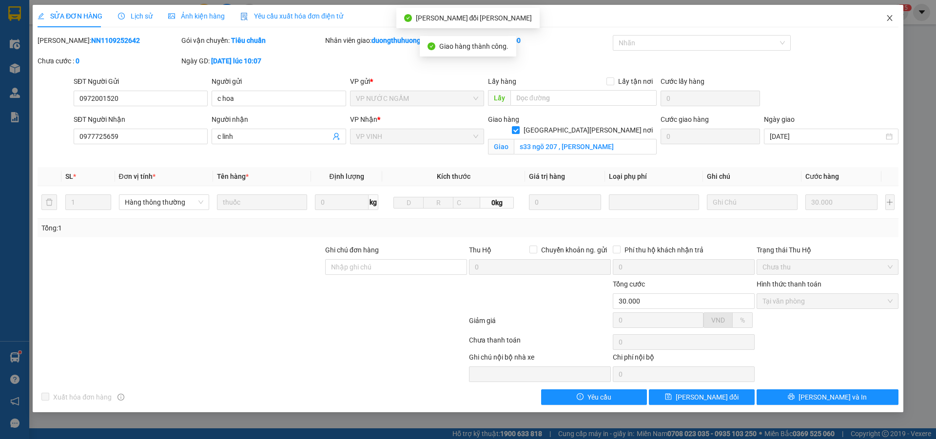
click at [887, 18] on icon "close" at bounding box center [890, 18] width 8 height 8
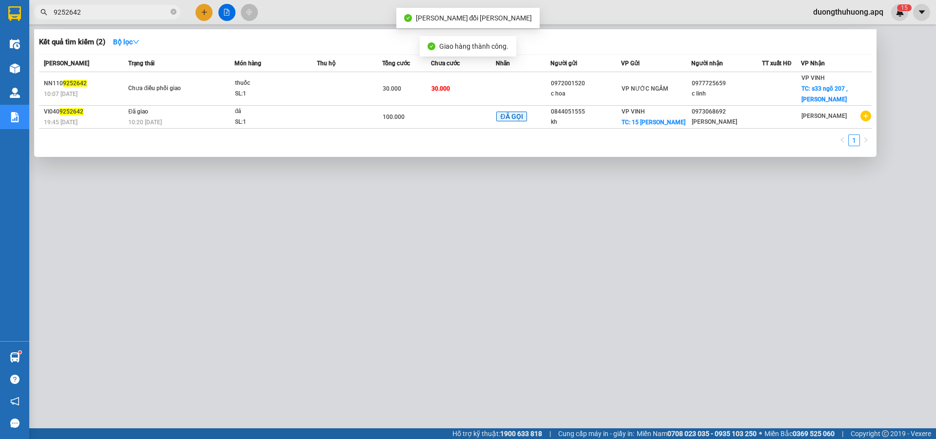
click at [156, 11] on input "9252642" at bounding box center [111, 12] width 115 height 11
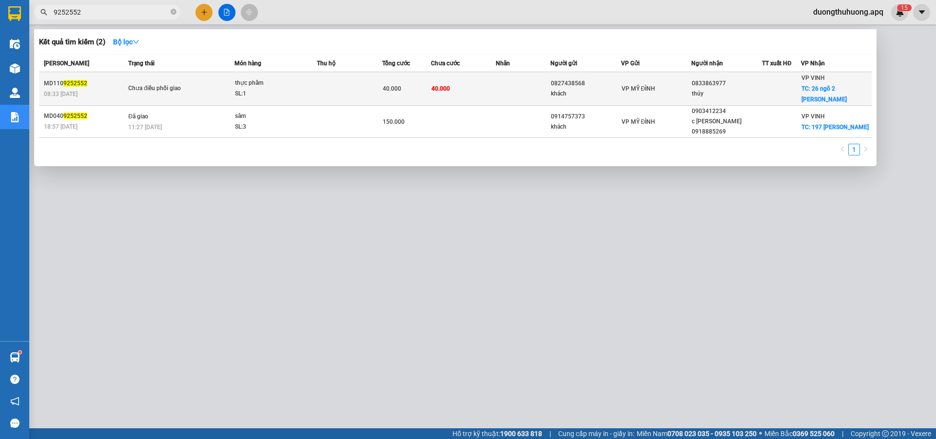
type input "9252552"
click at [294, 91] on div "SL: 1" at bounding box center [271, 94] width 73 height 11
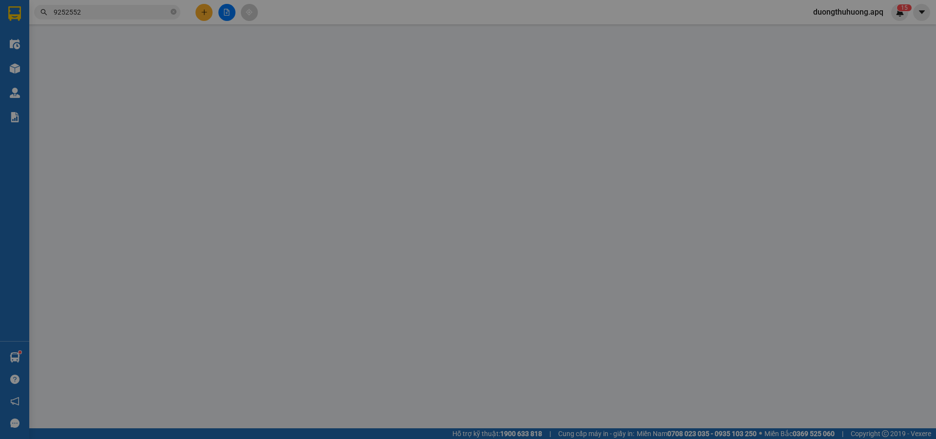
type input "0827438568"
type input "khách"
type input "0833863977"
type input "thúy"
checkbox input "true"
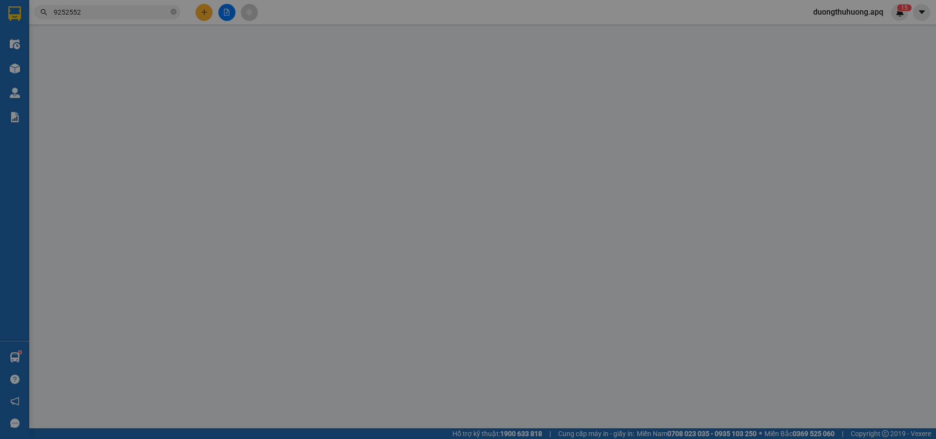
type input "26 ngõ 2 nguyễn sỹ sách"
type input "40.000"
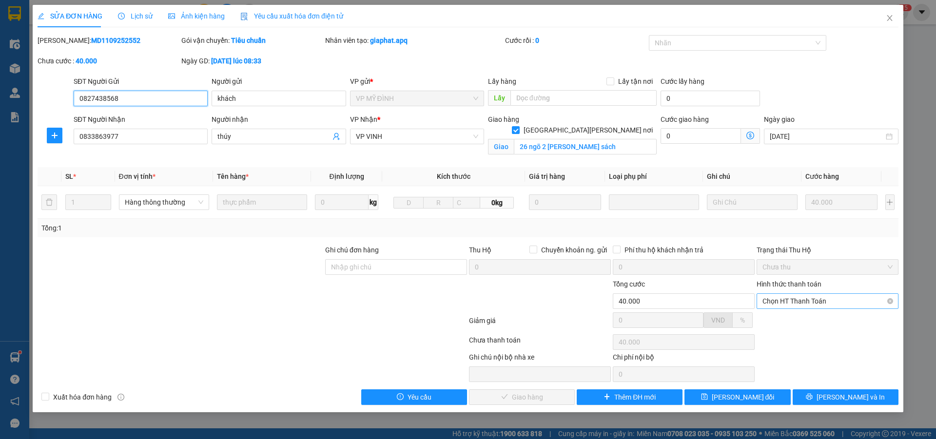
click at [850, 304] on span "Chọn HT Thanh Toán" at bounding box center [828, 301] width 130 height 15
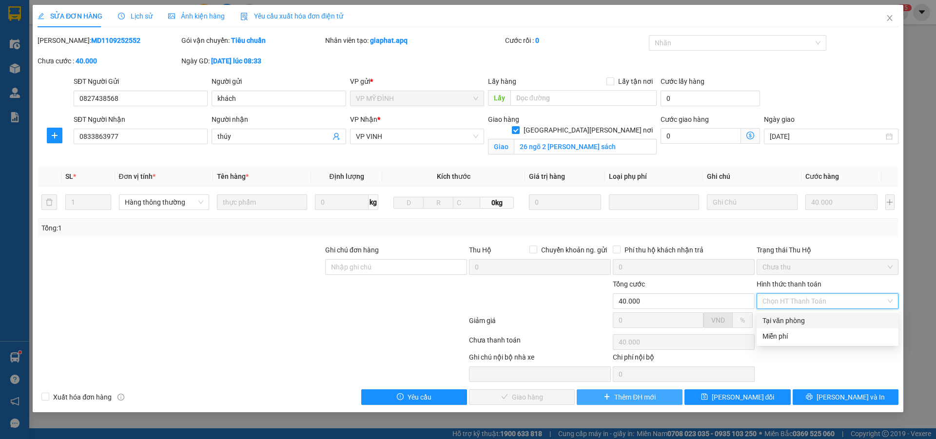
drag, startPoint x: 810, startPoint y: 323, endPoint x: 615, endPoint y: 391, distance: 205.4
click at [809, 323] on div "Tại văn phòng" at bounding box center [828, 321] width 130 height 11
type input "0"
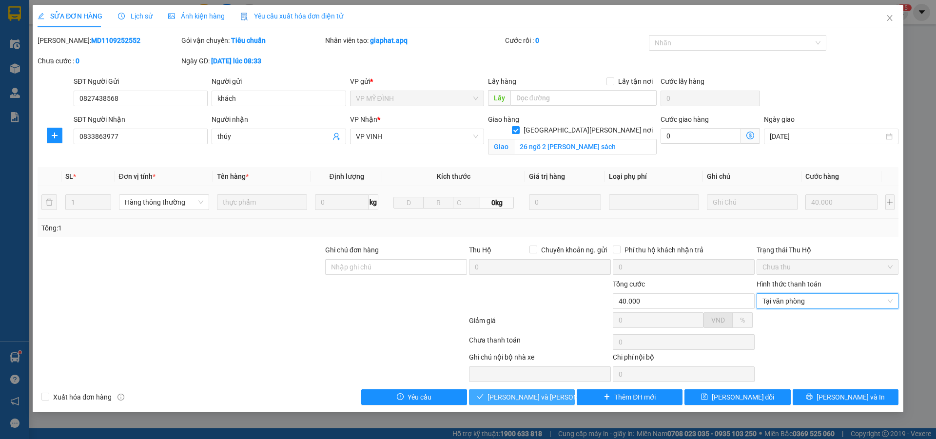
drag, startPoint x: 534, startPoint y: 397, endPoint x: 584, endPoint y: 191, distance: 212.3
click at [534, 397] on span "Lưu và Giao hàng" at bounding box center [554, 397] width 132 height 11
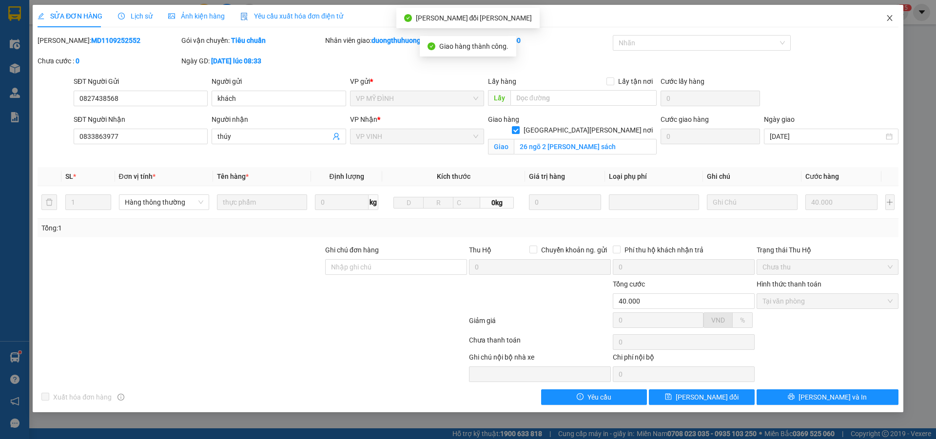
click at [890, 17] on icon "close" at bounding box center [890, 18] width 8 height 8
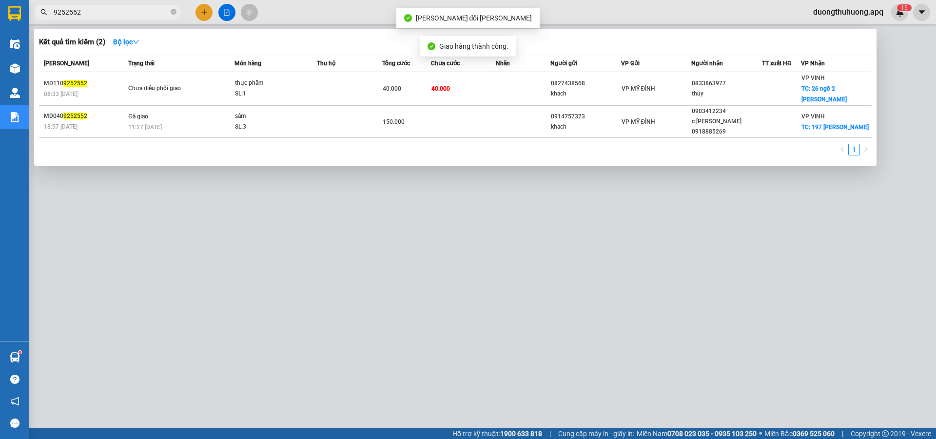
click at [120, 7] on input "9252552" at bounding box center [111, 12] width 115 height 11
click at [119, 7] on input "9252552" at bounding box center [111, 12] width 115 height 11
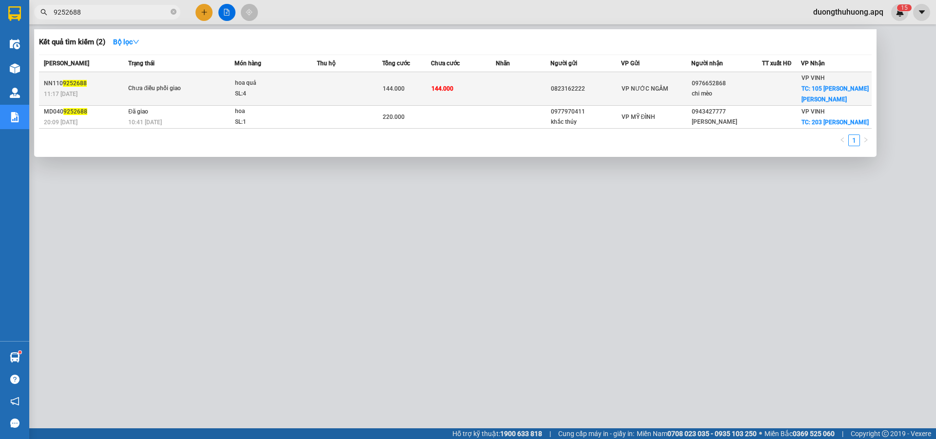
type input "9252688"
click at [266, 95] on div "SL: 4" at bounding box center [271, 94] width 73 height 11
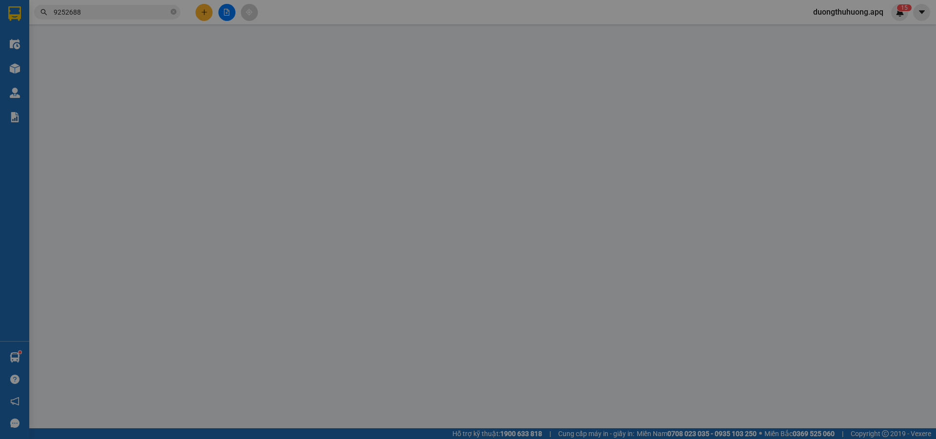
type input "0823162222"
type input "0976652868"
type input "chi mèo"
checkbox input "true"
type input "105 nguyễn cảnh hoan"
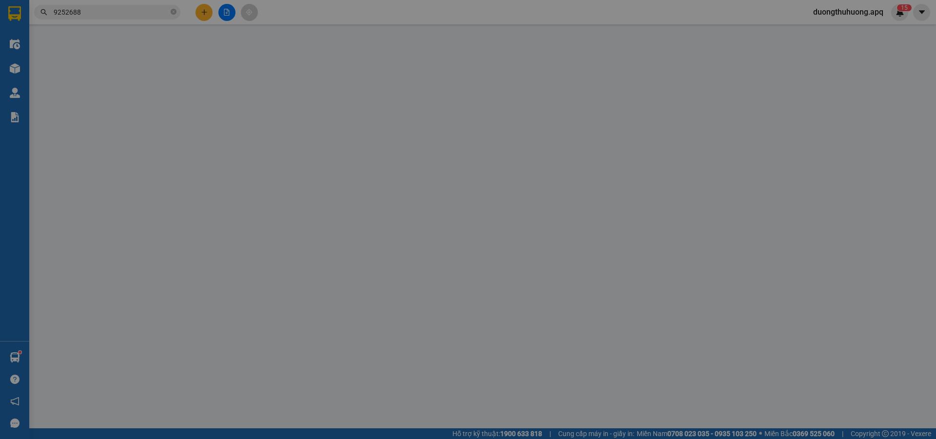
type input "144.000"
type input "10"
type input "144.000"
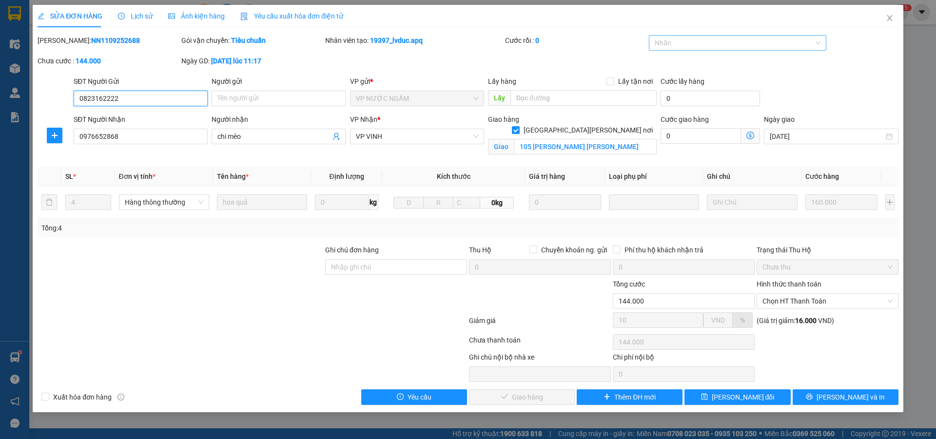
click at [755, 48] on div at bounding box center [733, 43] width 163 height 12
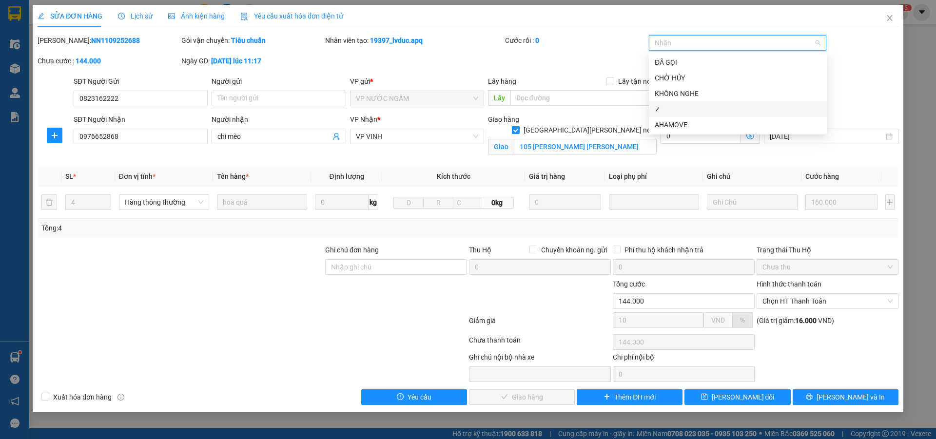
click at [669, 112] on div "✓" at bounding box center [738, 109] width 166 height 11
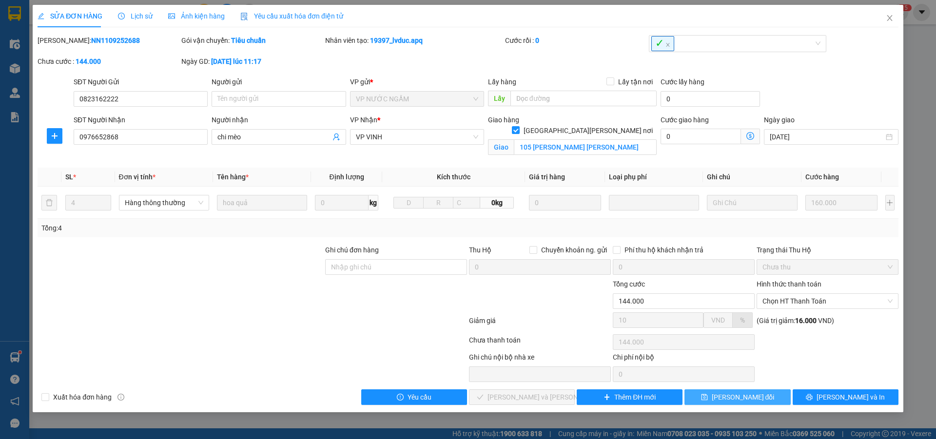
click at [767, 405] on button "Lưu thay đổi" at bounding box center [738, 398] width 106 height 16
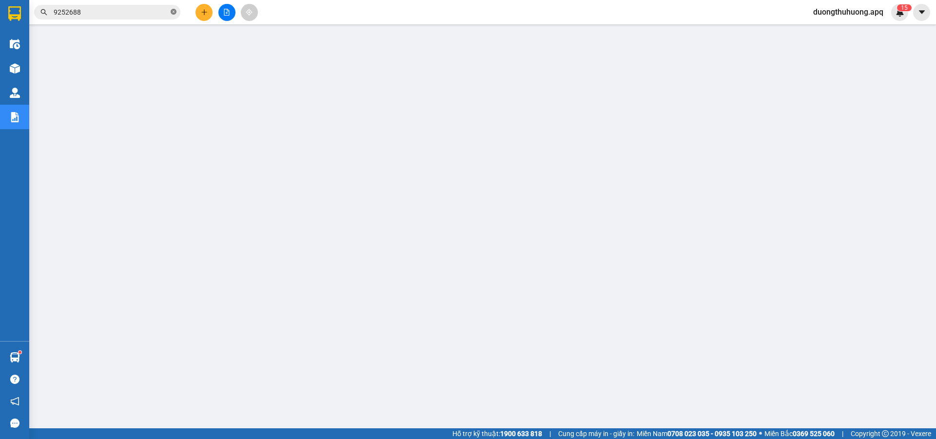
click at [173, 11] on icon "close-circle" at bounding box center [174, 12] width 6 height 6
click at [154, 13] on input "text" at bounding box center [111, 12] width 115 height 11
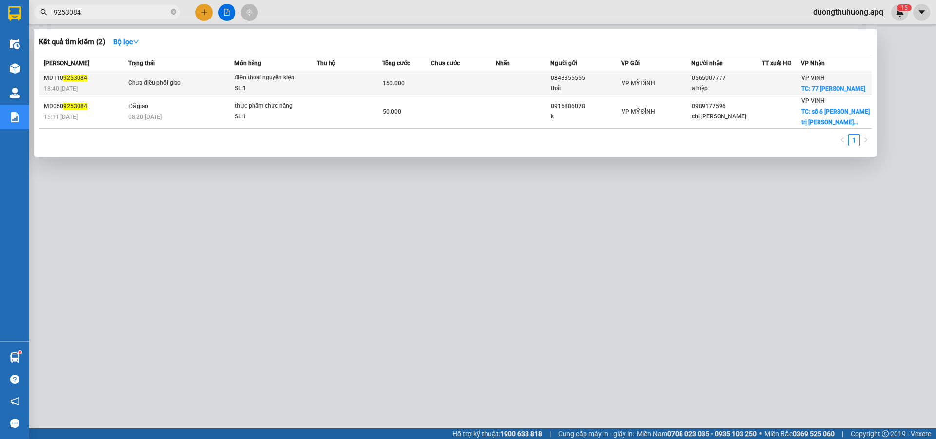
type input "9253084"
click at [305, 83] on div "SL: 1" at bounding box center [271, 88] width 73 height 11
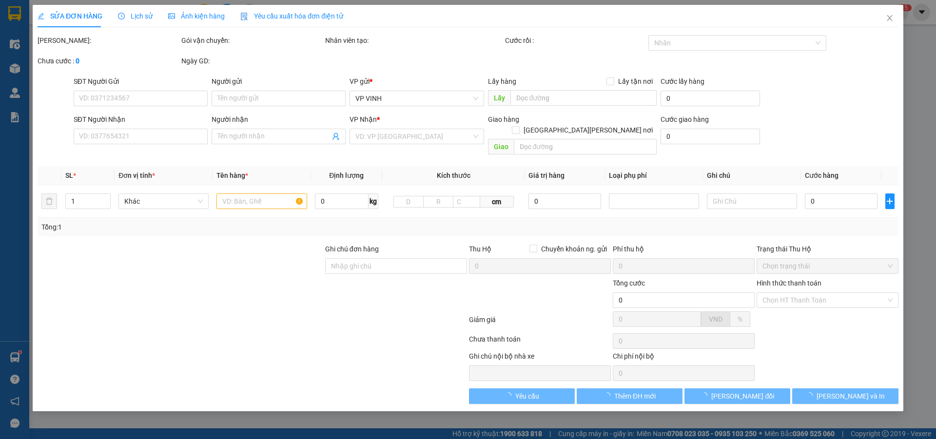
type input "0843355555"
type input "thái"
type input "0565007777"
type input "a hiệp"
checkbox input "true"
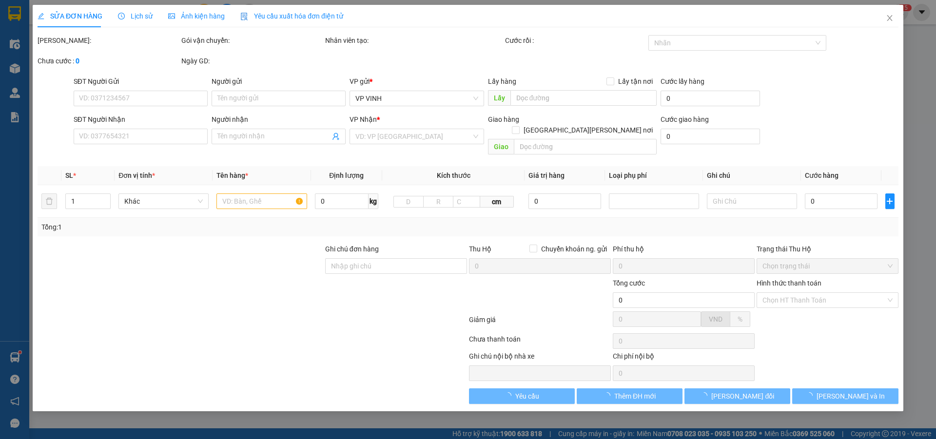
type input "77 lê lợi"
type input "ck hồ ngân"
type input "150.000"
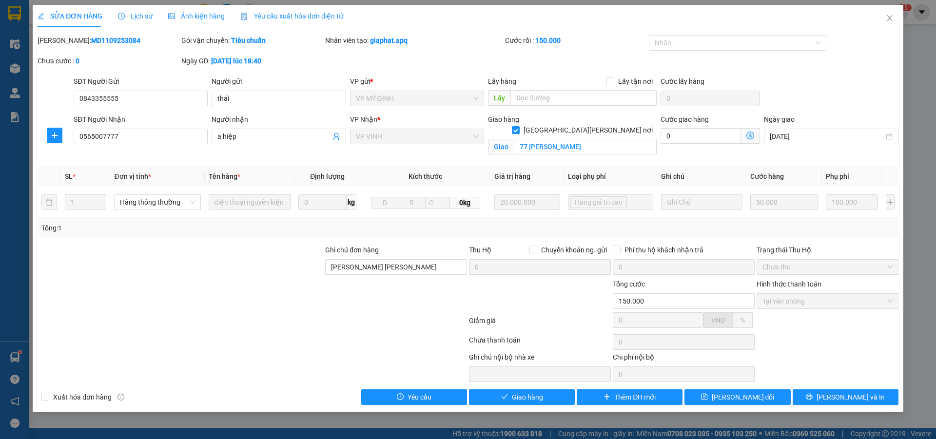
click at [137, 18] on span "Lịch sử" at bounding box center [135, 16] width 35 height 8
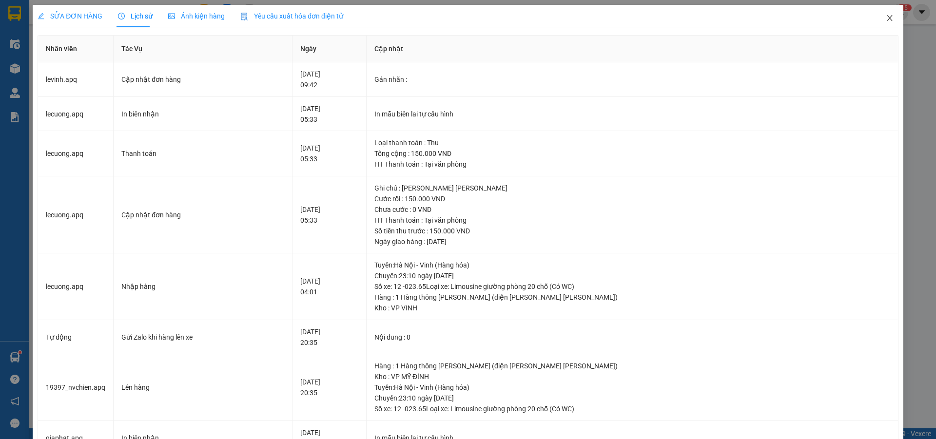
click at [886, 19] on icon "close" at bounding box center [890, 18] width 8 height 8
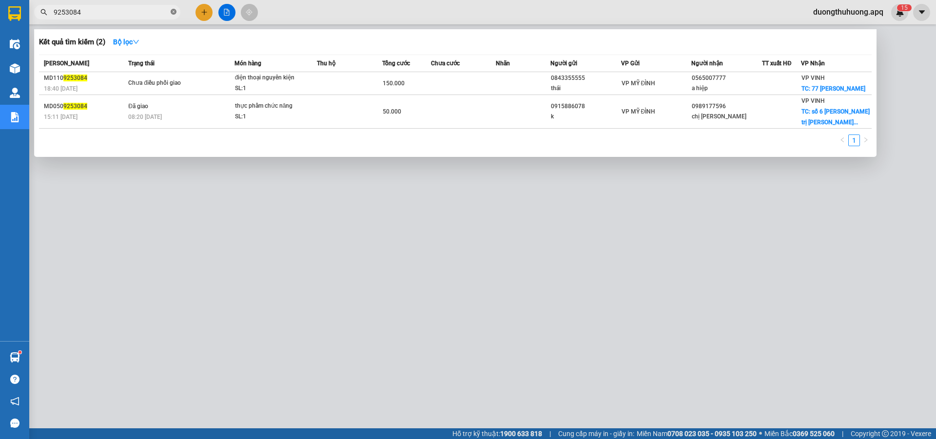
drag, startPoint x: 175, startPoint y: 10, endPoint x: 161, endPoint y: 14, distance: 13.7
click at [173, 10] on icon "close-circle" at bounding box center [174, 12] width 6 height 6
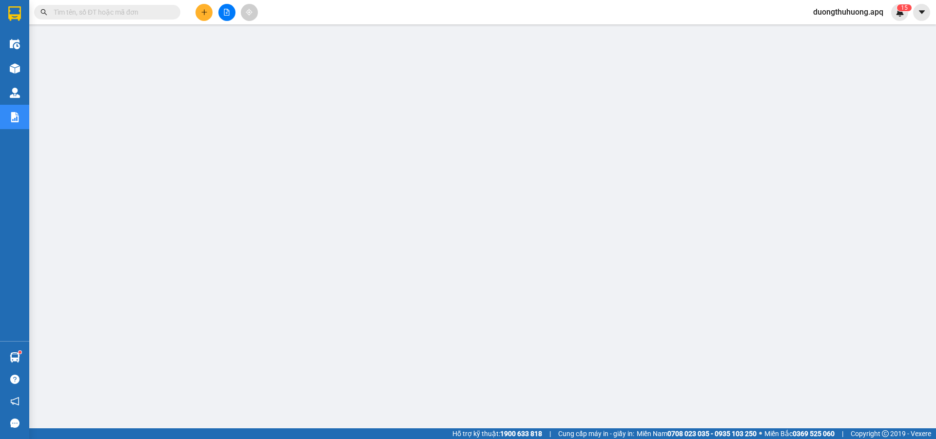
click at [157, 15] on input "text" at bounding box center [111, 12] width 115 height 11
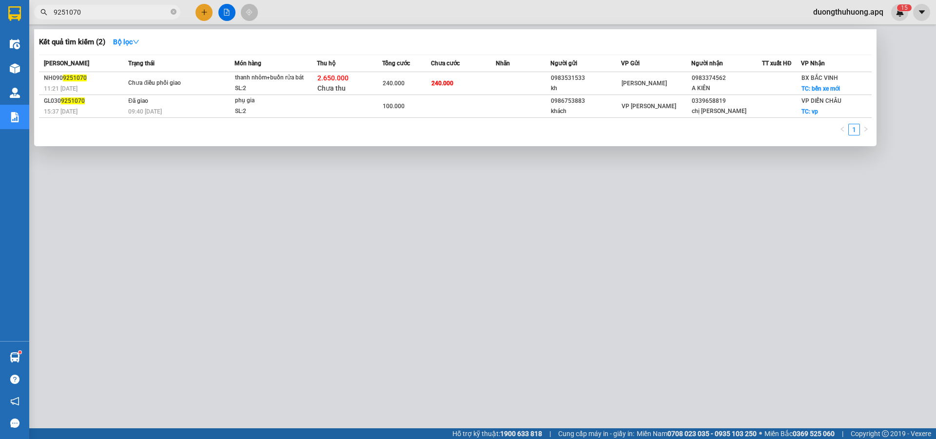
type input "9251070"
click at [193, 349] on div at bounding box center [468, 219] width 936 height 439
click at [140, 10] on input "9251070" at bounding box center [111, 12] width 115 height 11
click at [172, 10] on icon "close-circle" at bounding box center [174, 12] width 6 height 6
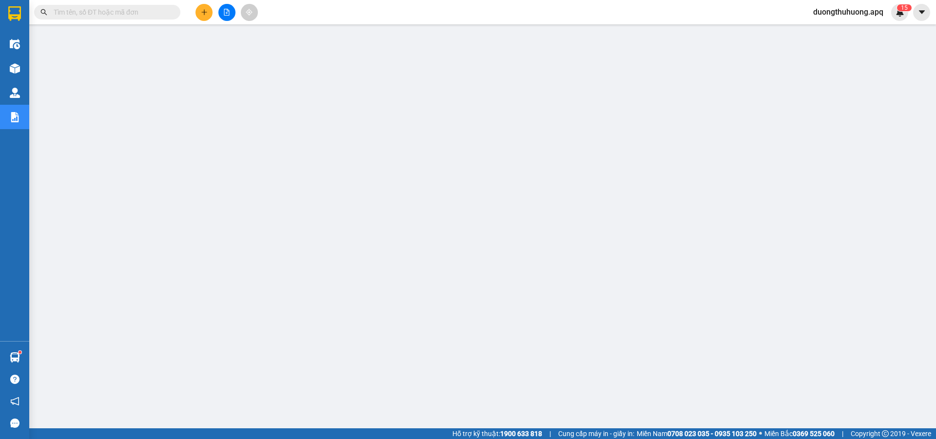
click at [148, 13] on input "text" at bounding box center [111, 12] width 115 height 11
click at [111, 16] on input "text" at bounding box center [111, 12] width 115 height 11
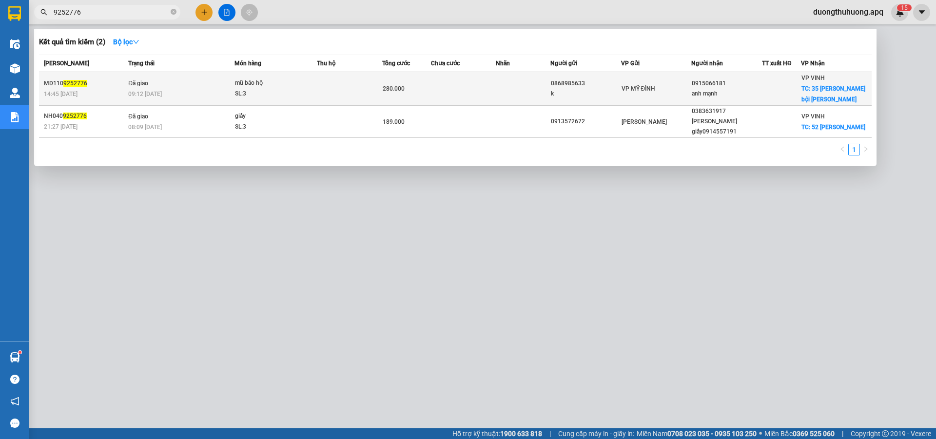
type input "9252776"
click at [296, 89] on div "SL: 3" at bounding box center [271, 94] width 73 height 11
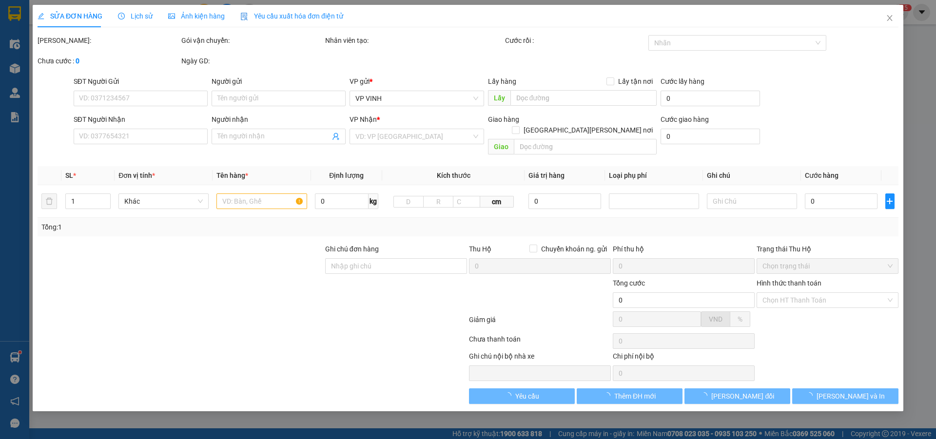
type input "0868985633"
type input "k"
type input "0915066181"
type input "anh mạnh"
checkbox input "true"
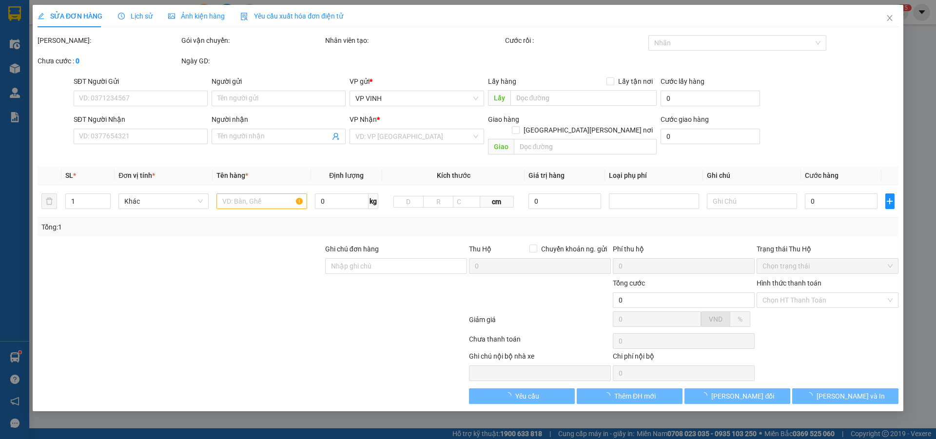
type input "35 phan bội châu"
type input "280.000"
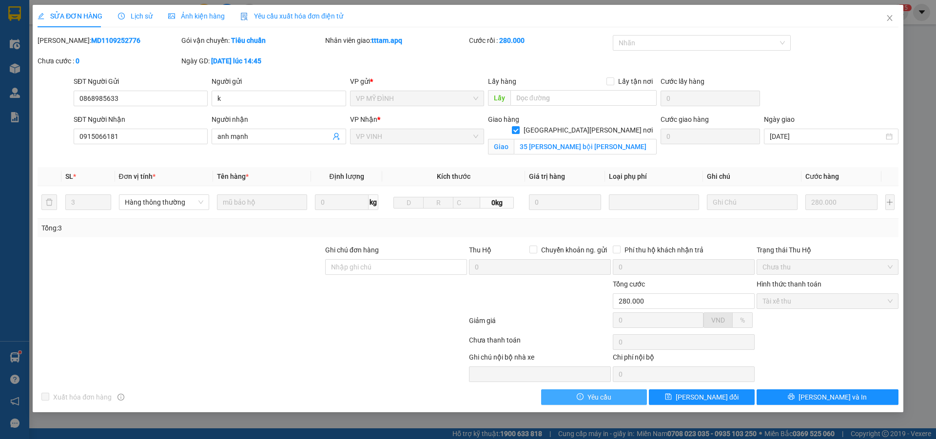
click at [612, 399] on button "Yêu cầu" at bounding box center [594, 398] width 106 height 16
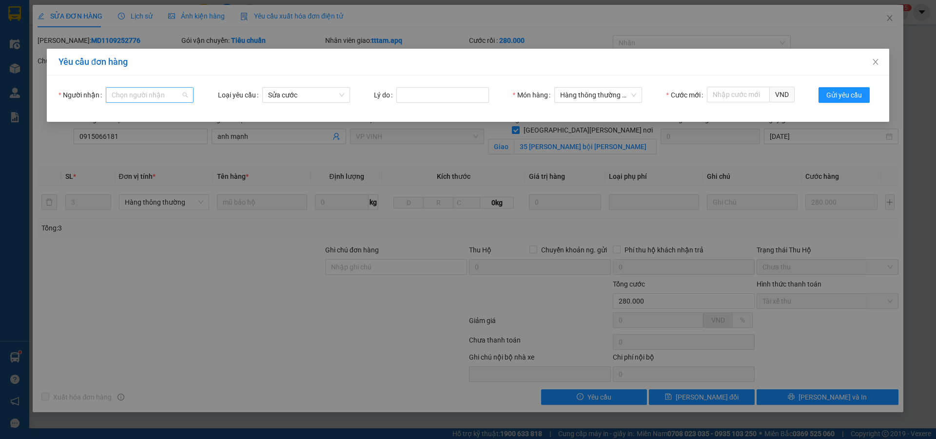
click at [147, 91] on input "Người nhận" at bounding box center [146, 95] width 69 height 15
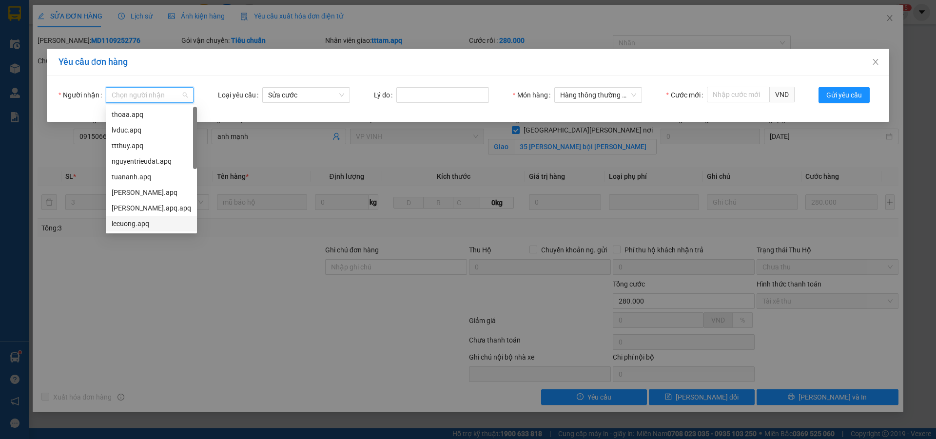
click at [126, 227] on div "lecuong.apq" at bounding box center [151, 223] width 79 height 11
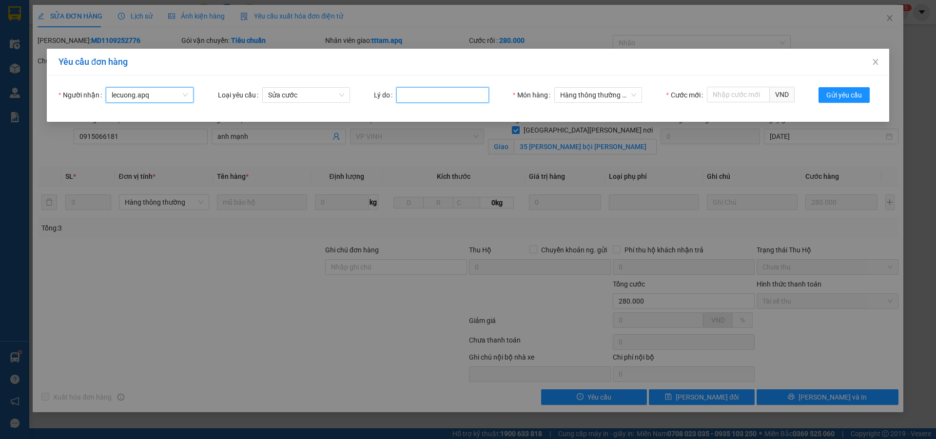
click at [427, 95] on input "Lý do" at bounding box center [442, 95] width 93 height 16
type input "khach hop dong"
click at [736, 95] on input "Cước mới" at bounding box center [738, 95] width 63 height 16
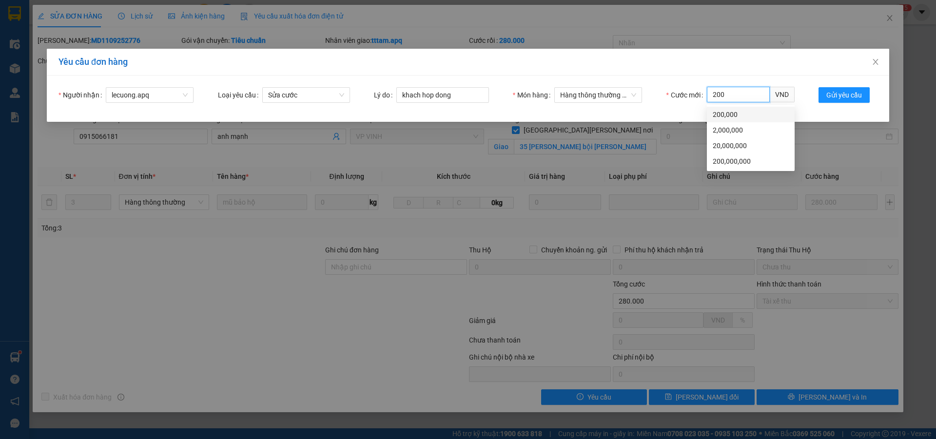
click at [723, 119] on div "200,000" at bounding box center [751, 114] width 76 height 11
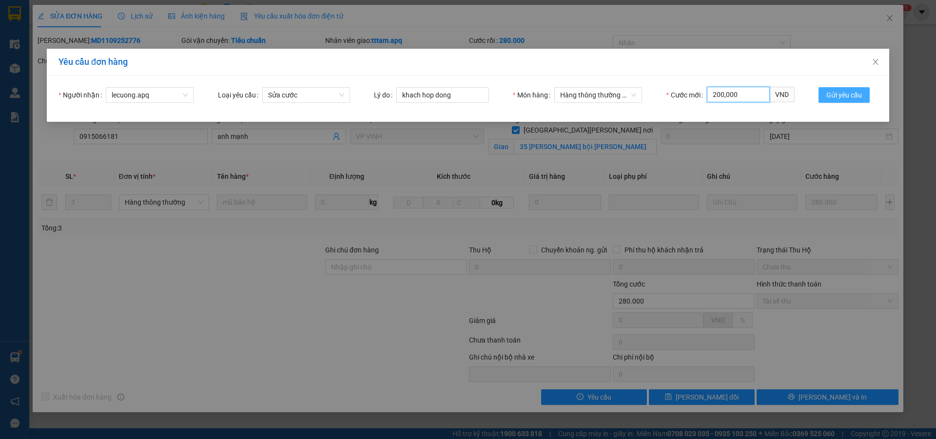
type input "200,000"
click at [837, 97] on span "Gửi yêu cầu" at bounding box center [845, 95] width 36 height 11
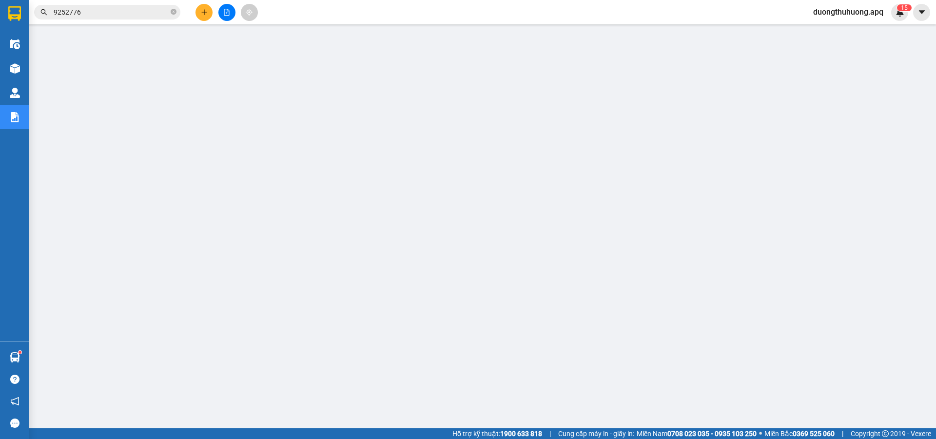
click at [837, 10] on span "duongthuhuong.apq" at bounding box center [849, 12] width 86 height 12
click at [834, 30] on span "Đăng xuất" at bounding box center [852, 30] width 68 height 11
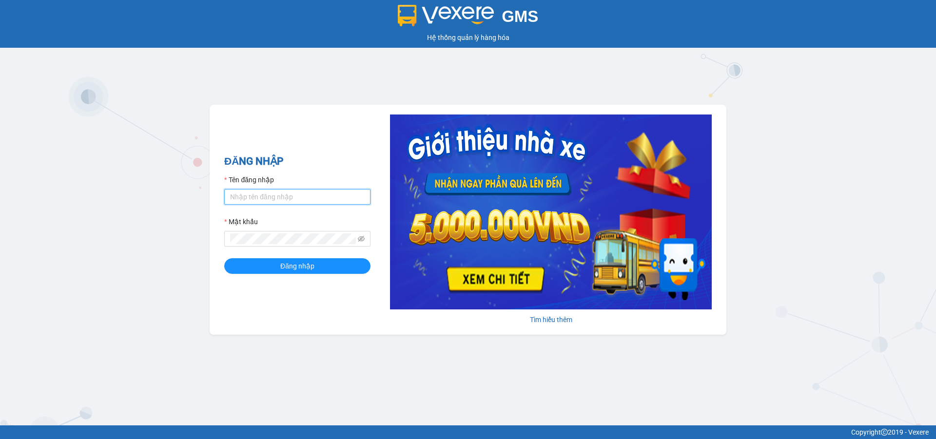
click at [320, 198] on input "Tên đăng nhập" at bounding box center [297, 197] width 146 height 16
type input "lecuong.apq"
click at [224, 258] on button "Đăng nhập" at bounding box center [297, 266] width 146 height 16
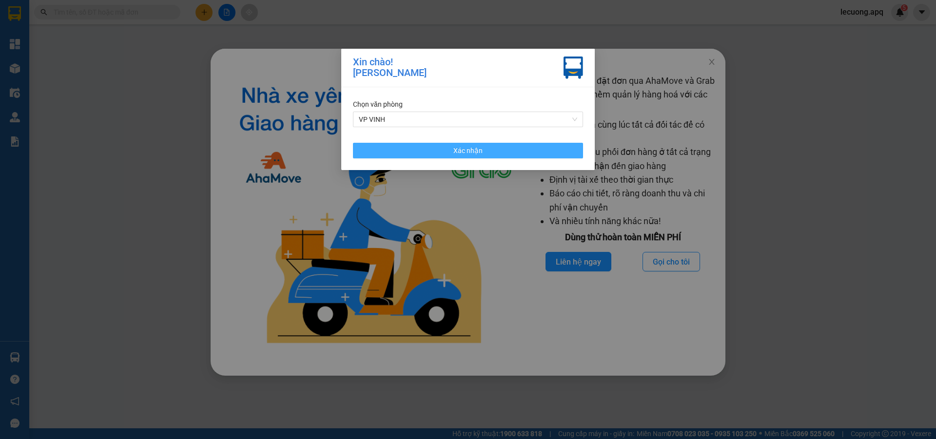
drag, startPoint x: 497, startPoint y: 149, endPoint x: 649, endPoint y: 103, distance: 158.6
click at [499, 149] on button "Xác nhận" at bounding box center [468, 151] width 230 height 16
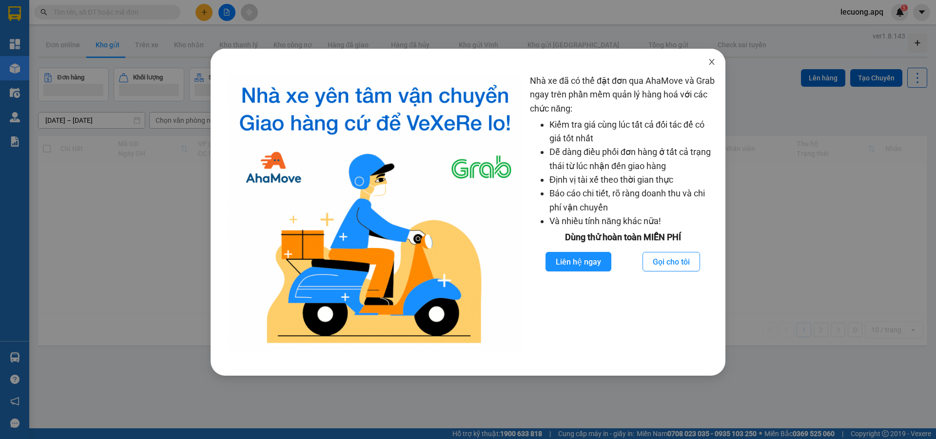
click at [713, 61] on icon "close" at bounding box center [712, 62] width 8 height 8
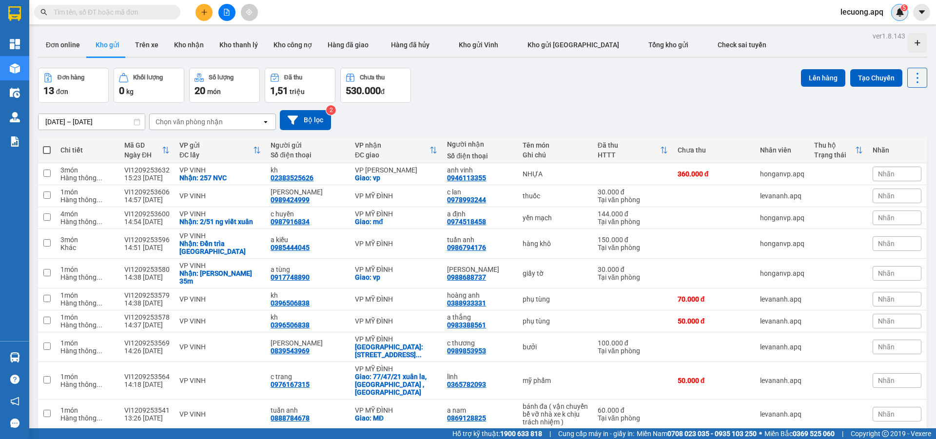
click at [899, 16] on img at bounding box center [900, 12] width 9 height 9
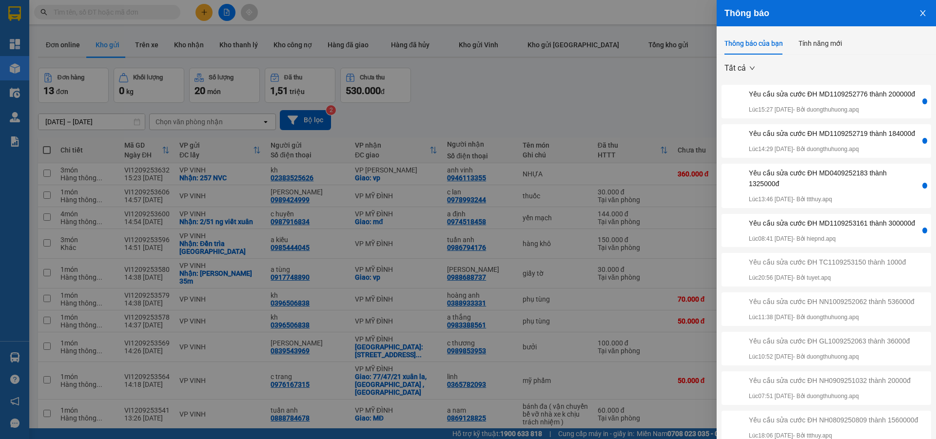
click at [923, 144] on div at bounding box center [925, 141] width 5 height 6
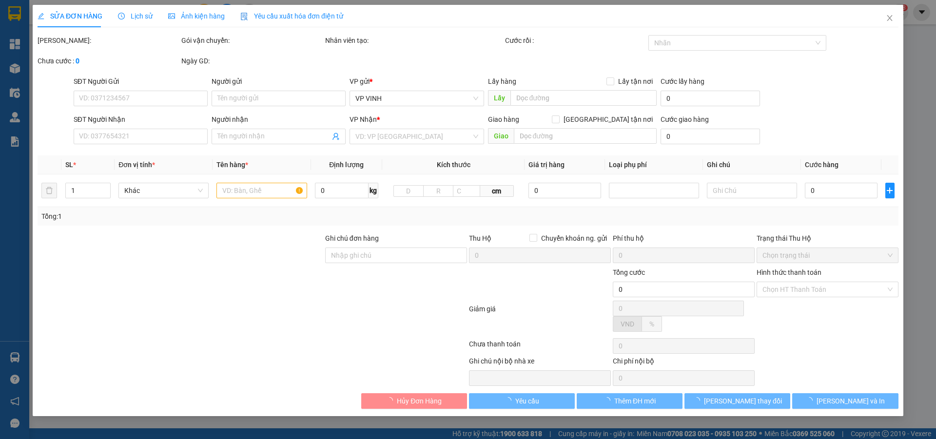
type input "0963763962"
type input "tư"
type input "0945065345"
type input "út linh"
checkbox input "true"
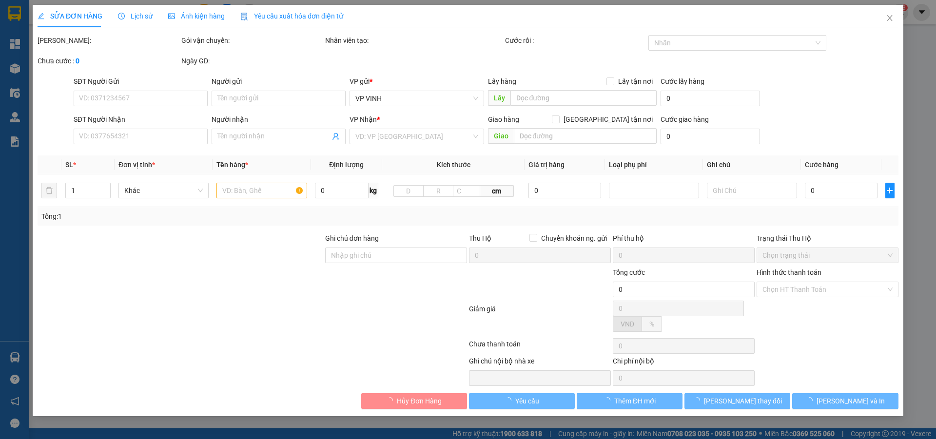
type input "phạm hồng thái"
type input "230.000"
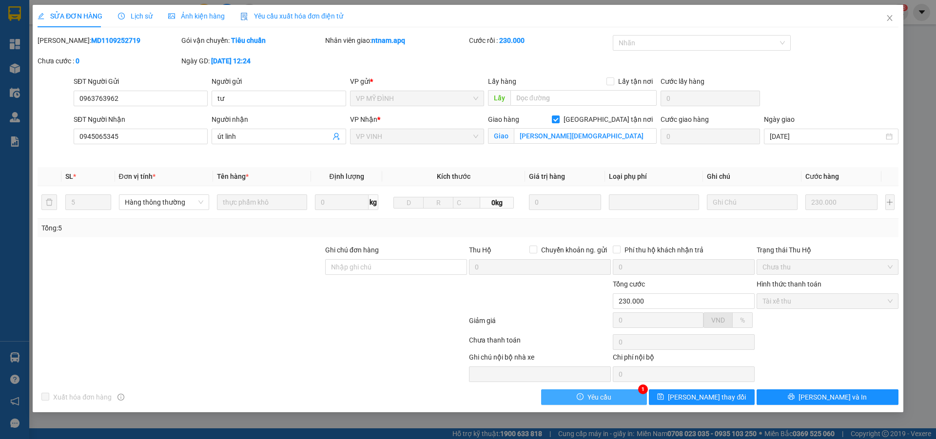
click at [617, 396] on button "Yêu cầu" at bounding box center [594, 398] width 106 height 16
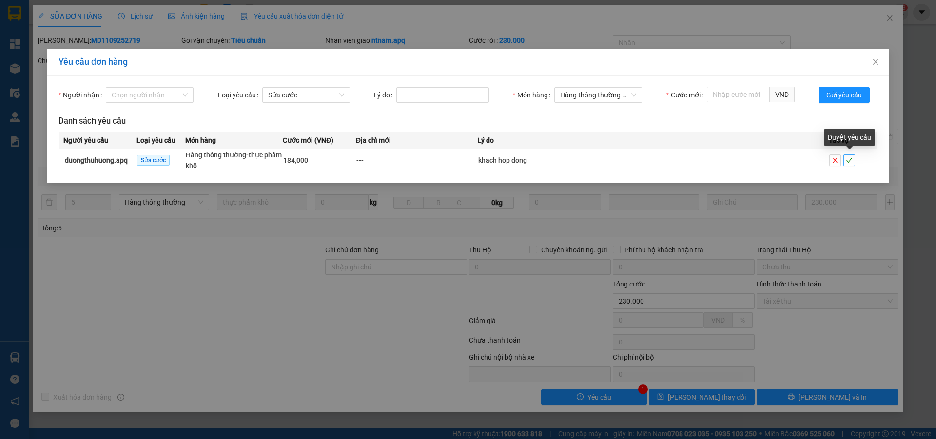
click at [850, 161] on icon "check" at bounding box center [849, 160] width 7 height 7
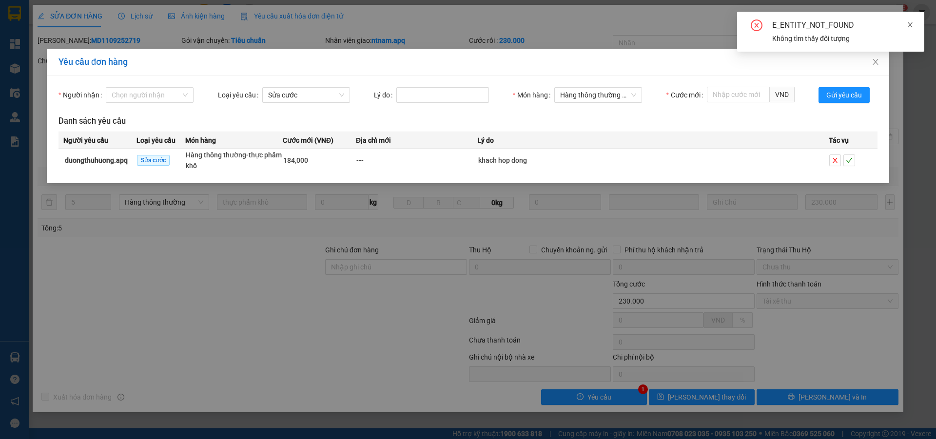
click at [912, 28] on icon "close" at bounding box center [910, 24] width 7 height 7
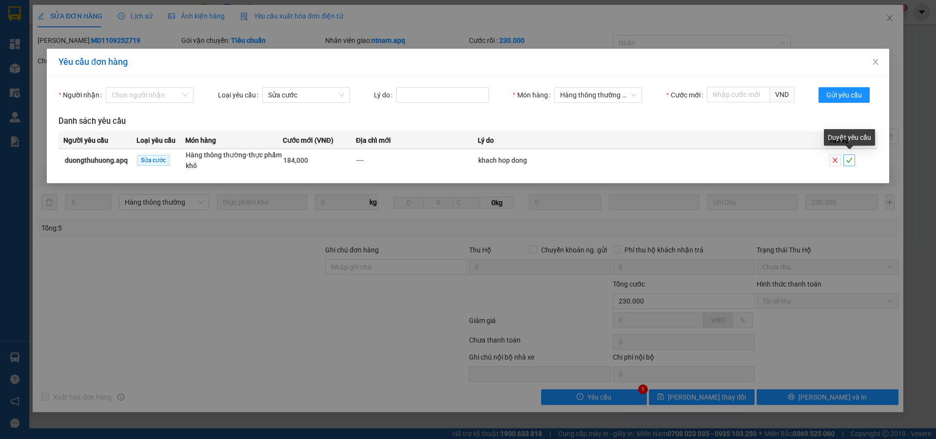
click at [851, 162] on icon "check" at bounding box center [849, 160] width 7 height 7
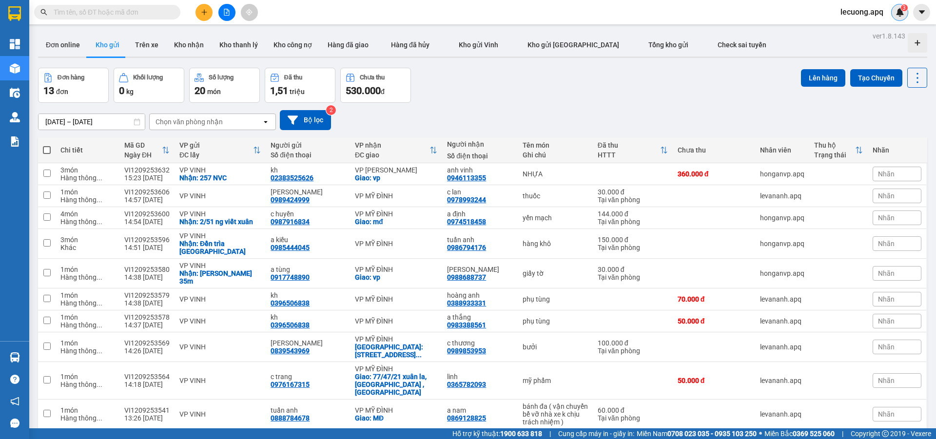
click at [903, 14] on img at bounding box center [900, 12] width 9 height 9
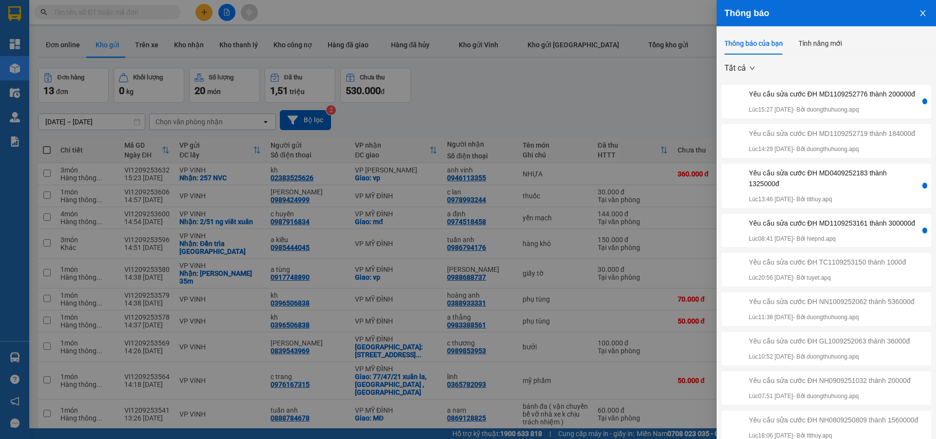
click at [923, 104] on div at bounding box center [925, 102] width 5 height 6
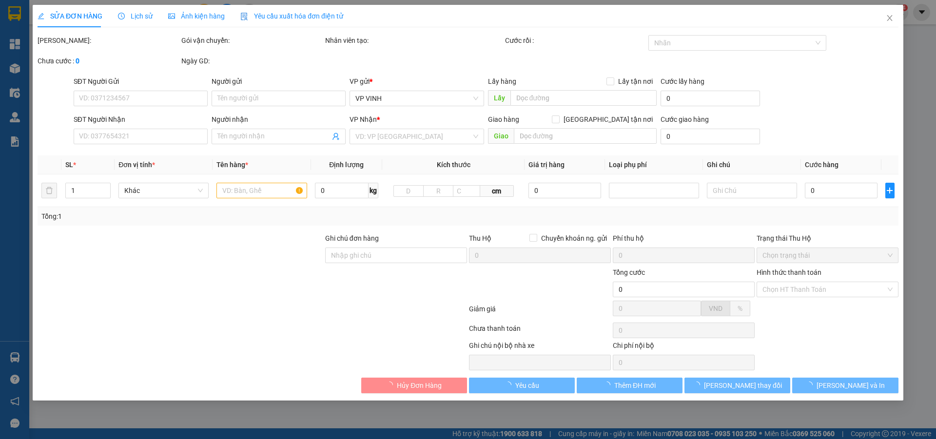
type input "0868985633"
type input "k"
type input "0915066181"
type input "anh mạnh"
checkbox input "true"
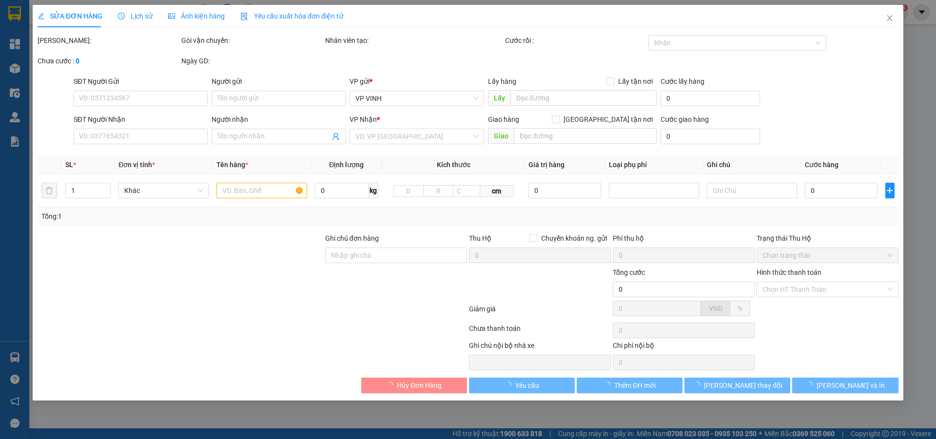
type input "35 phan bội châu"
type input "280.000"
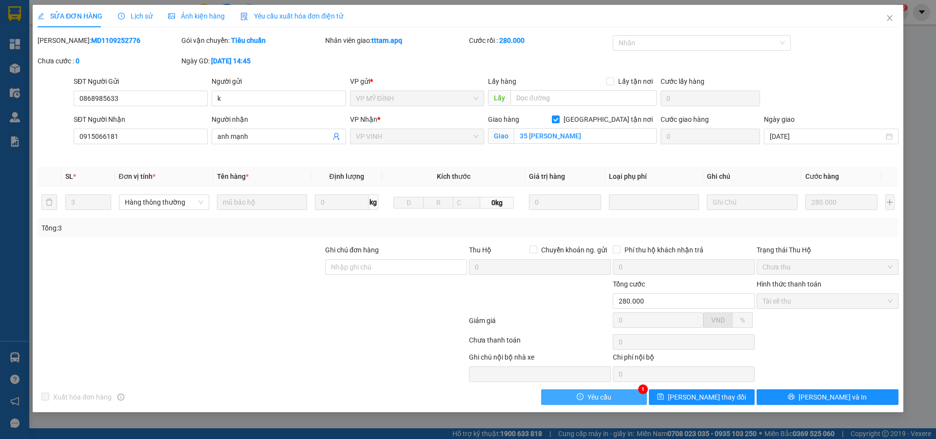
click at [631, 397] on button "Yêu cầu" at bounding box center [594, 398] width 106 height 16
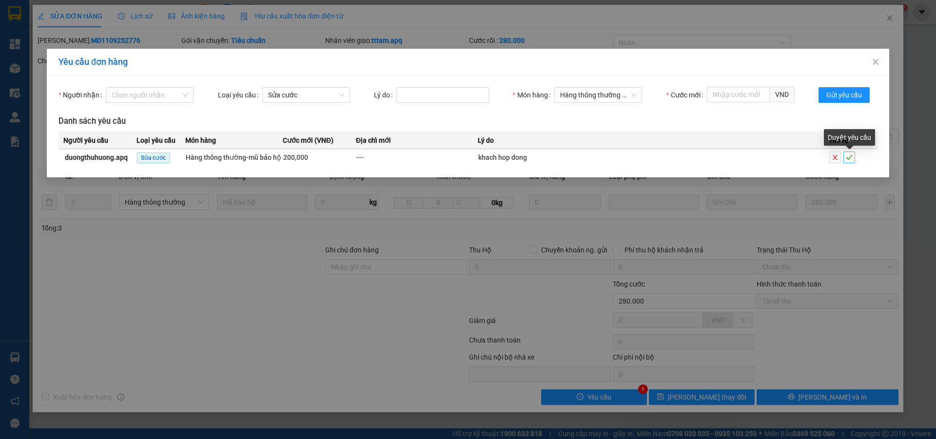
click at [849, 160] on icon "check" at bounding box center [849, 157] width 7 height 7
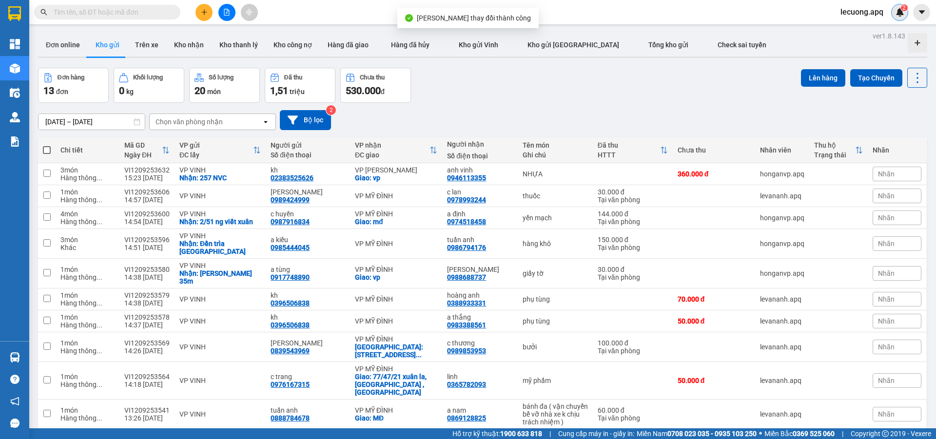
click at [899, 13] on img at bounding box center [900, 12] width 9 height 9
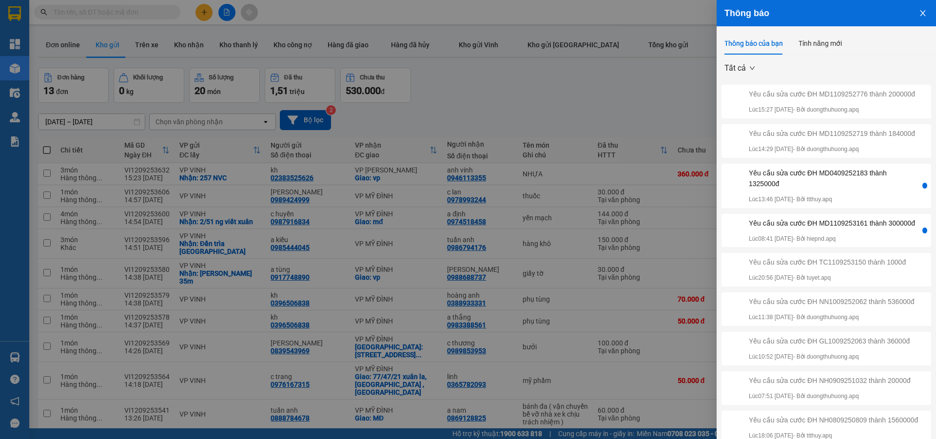
click at [919, 13] on icon "close" at bounding box center [923, 13] width 8 height 8
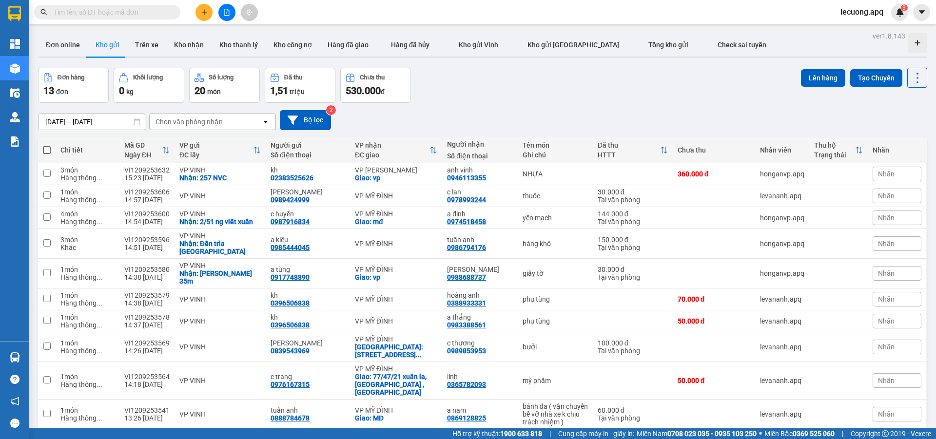
click at [869, 13] on span "lecuong.apq" at bounding box center [862, 12] width 59 height 12
click at [860, 32] on span "Đăng xuất" at bounding box center [868, 30] width 41 height 11
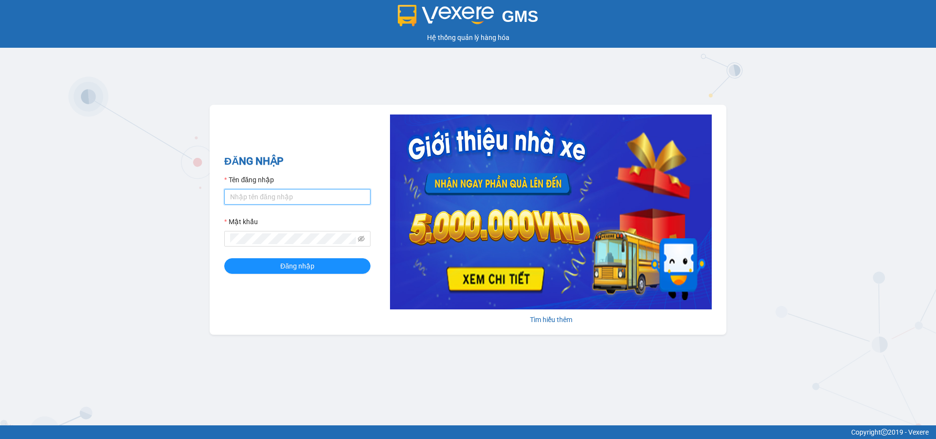
click at [313, 196] on input "Tên đăng nhập" at bounding box center [297, 197] width 146 height 16
type input "duongthuhuong.apq"
click at [224, 258] on button "Đăng nhập" at bounding box center [297, 266] width 146 height 16
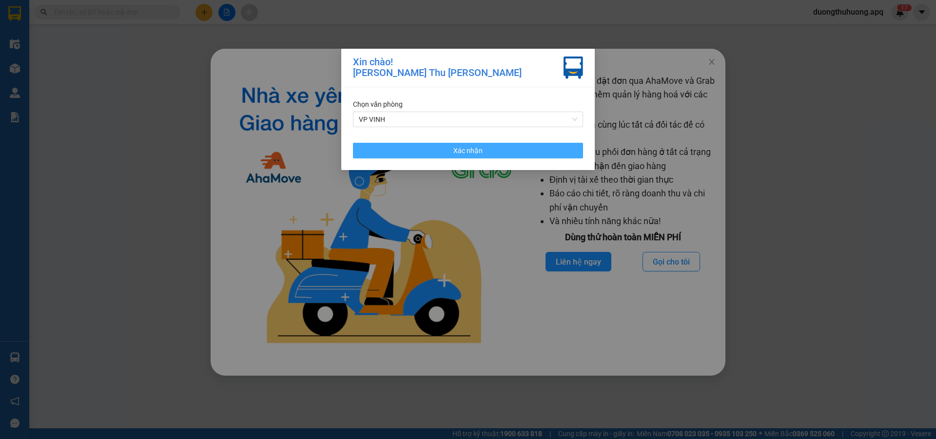
click at [442, 154] on button "Xác nhận" at bounding box center [468, 151] width 230 height 16
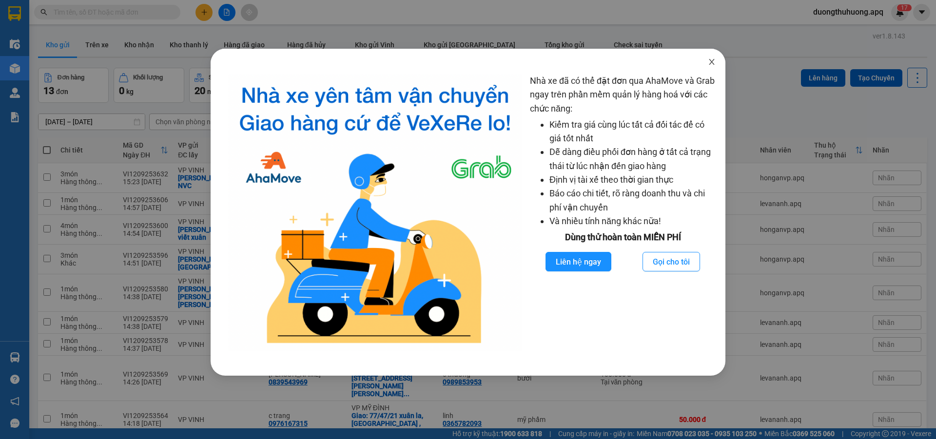
click at [713, 63] on icon "close" at bounding box center [712, 62] width 8 height 8
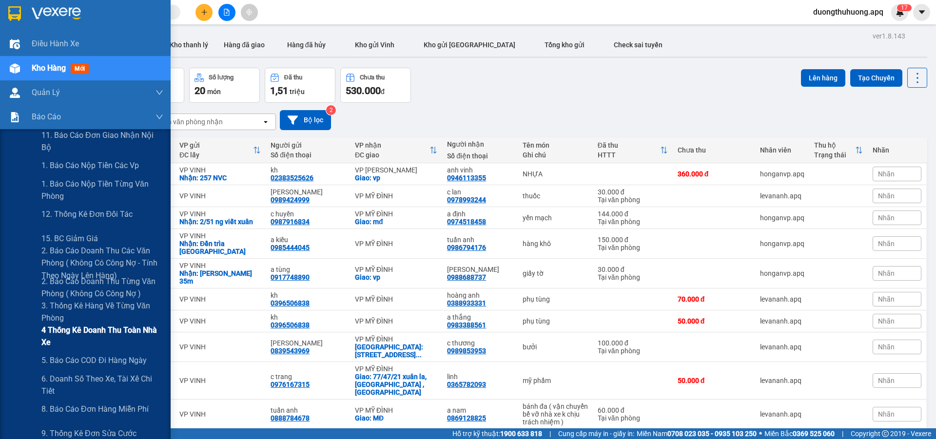
click at [68, 329] on span "4 Thống kê doanh thu toàn nhà xe" at bounding box center [102, 336] width 122 height 24
